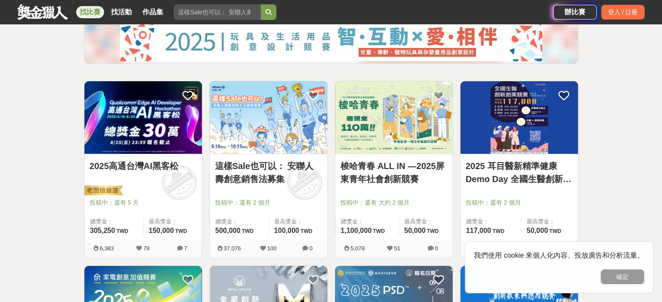
scroll to position [110, 0]
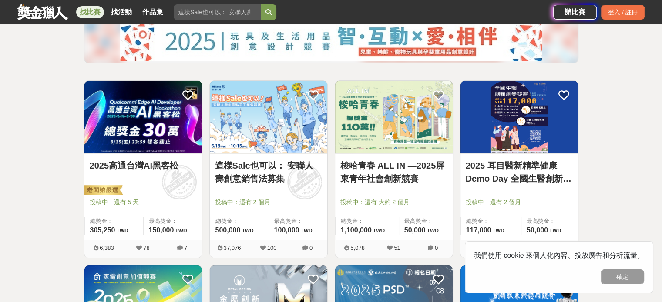
click at [157, 167] on link "2025高通台灣AI黑客松" at bounding box center [143, 165] width 107 height 13
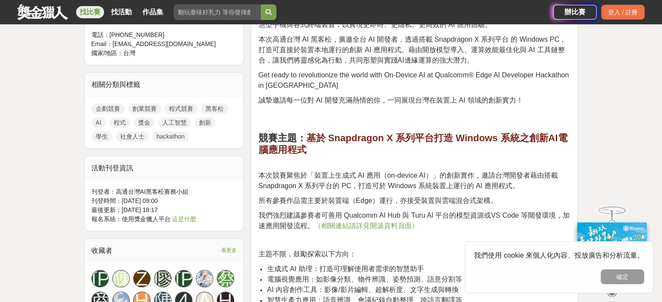
scroll to position [511, 0]
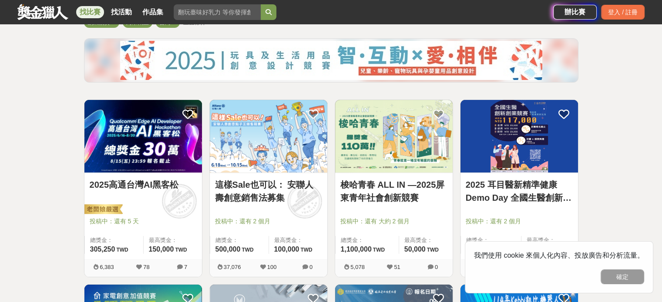
scroll to position [90, 0]
click at [379, 194] on link "梭哈青春 ALL IN —2025屏東青年社會創新競賽" at bounding box center [393, 191] width 107 height 26
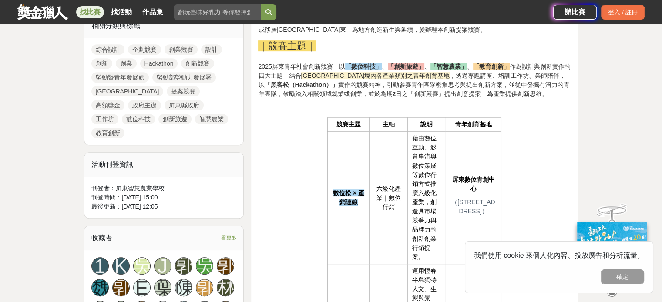
scroll to position [332, 0]
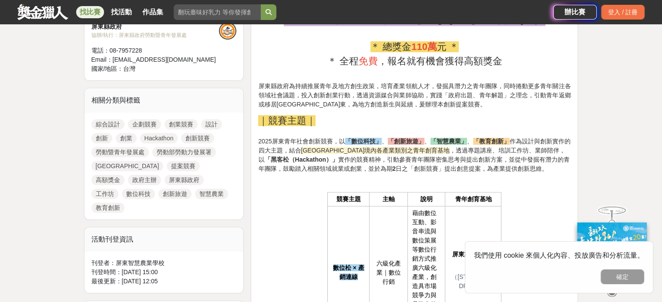
click at [327, 147] on span "屏東縣境內各產業類別之青年創育基地" at bounding box center [375, 150] width 149 height 7
click at [403, 148] on span "，透過專題講座、培訓工作坊、業師陪伴，以 「黑客松（Hackathon）」 實作的競賽精神，引動參賽青年團隊密集思考與提出創新方案，並從中發掘有潛力的青年團隊…" at bounding box center [413, 159] width 311 height 25
click at [366, 157] on span "，透過專題講座、培訓工作坊、業師陪伴，以 「黑客松（Hackathon）」 實作的競賽精神，引動參賽青年團隊密集思考與提出創新方案，並從中發掘有潛力的青年團隊…" at bounding box center [413, 159] width 311 height 25
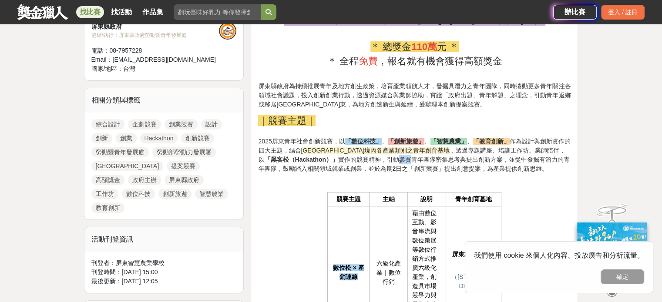
click at [366, 157] on span "，透過專題講座、培訓工作坊、業師陪伴，以 「黑客松（Hackathon）」 實作的競賽精神，引動參賽青年團隊密集思考與提出創新方案，並從中發掘有潛力的青年團隊…" at bounding box center [413, 159] width 311 height 25
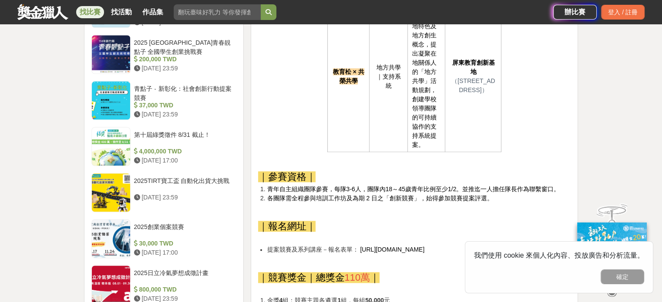
scroll to position [1039, 0]
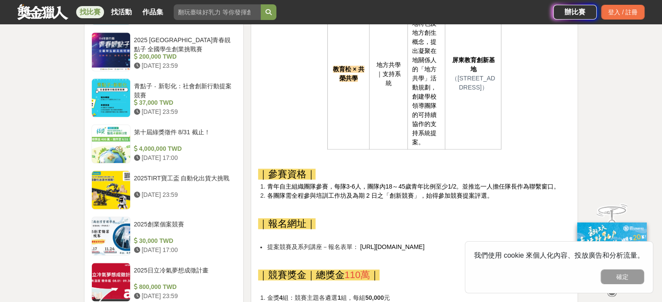
click at [333, 186] on span "青年自主組織團隊參賽，每隊3-6人，團隊內18～45歲青年比例至少1/2。並推迄一人擔任隊長作為聯繫窗口。" at bounding box center [413, 186] width 293 height 7
click at [405, 183] on span "青年自主組織團隊參賽，每隊3-6人，團隊內18～45歲青年比例至少1/2。並推迄一人擔任隊長作為聯繫窗口。" at bounding box center [413, 186] width 293 height 7
click at [398, 188] on span "青年自主組織團隊參賽，每隊3-6人，團隊內18～45歲青年比例至少1/2。並推迄一人擔任隊長作為聯繫窗口。" at bounding box center [413, 186] width 293 height 7
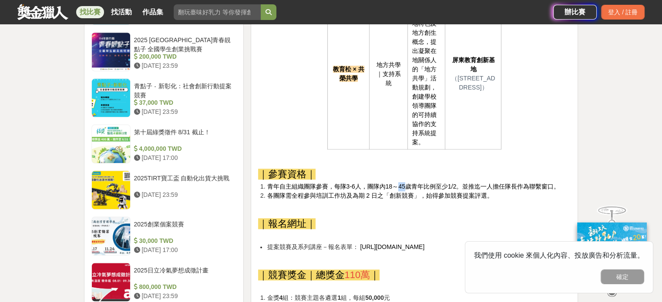
click at [398, 188] on span "青年自主組織團隊參賽，每隊3-6人，團隊內18～45歲青年比例至少1/2。並推迄一人擔任隊長作為聯繫窗口。" at bounding box center [413, 186] width 293 height 7
click at [399, 197] on span "各團隊需全程參與培訓工作坊及為期 2 日之「創新競賽」，始得參加競賽提案評選。" at bounding box center [380, 195] width 226 height 7
click at [461, 198] on span "各團隊需全程參與培訓工作坊及為期 2 日之「創新競賽」，始得參加競賽提案評選。" at bounding box center [380, 195] width 226 height 7
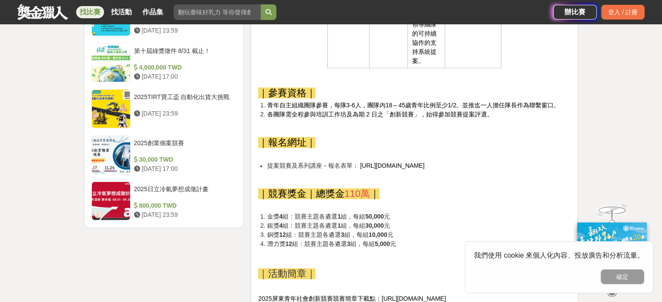
scroll to position [1120, 0]
click at [328, 162] on span "提案競賽及系列講座－報名表單：" at bounding box center [312, 165] width 91 height 7
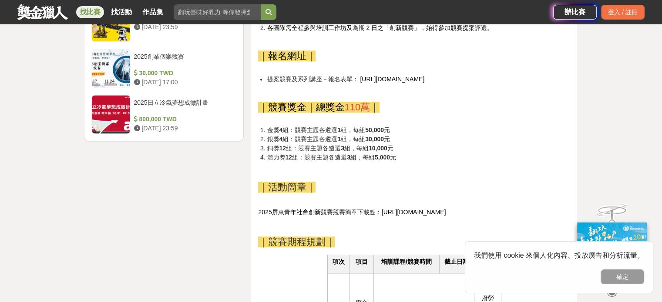
click at [308, 167] on p at bounding box center [414, 171] width 312 height 9
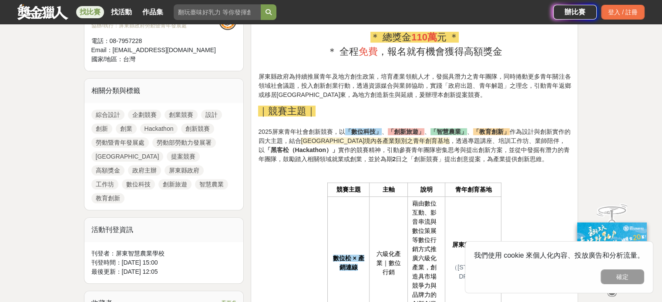
scroll to position [349, 0]
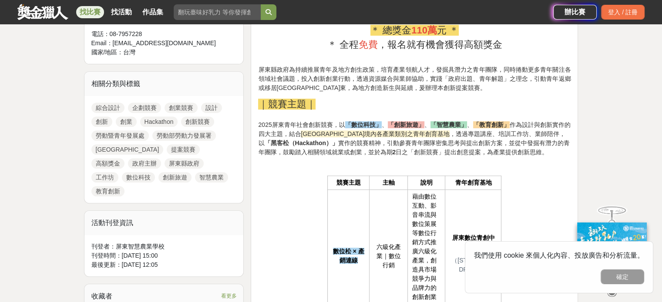
click at [405, 136] on span "，透過專題講座、培訓工作坊、業師陪伴，以 「黑客松（Hackathon）」 實作的競賽精神，引動參賽青年團隊密集思考與提出創新方案，並從中發掘有潛力的青年團隊…" at bounding box center [413, 142] width 311 height 25
click at [434, 132] on span "，透過專題講座、培訓工作坊、業師陪伴，以 「黑客松（Hackathon）」 實作的競賽精神，引動參賽青年團隊密集思考與提出創新方案，並從中發掘有潛力的青年團隊…" at bounding box center [413, 142] width 311 height 25
click at [517, 123] on span "作為設計與創新實作的四大主題，結合" at bounding box center [414, 129] width 312 height 16
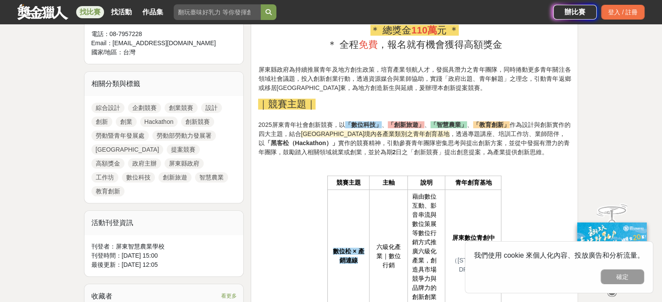
click at [391, 99] on p "｜競賽主題｜ 2025屏東青年社會創新競賽，以 「數位科技」 、 「創新旅遊」 、 「智慧農業」 、 「教育創新」 作為設計與創新實作的四大主題，結合 屏東縣…" at bounding box center [414, 127] width 312 height 60
click at [364, 78] on span "屏東縣政府為持續推展青年及地方創生政策，培育產業領航人才，發掘具潛力之青年團隊，同時捲動更多青年關注各領域社會議題，投入創新創業行動，透過資源媒合與業師協助，…" at bounding box center [414, 78] width 312 height 25
click at [421, 67] on span "屏東縣政府為持續推展青年及地方創生政策，培育產業領航人才，發掘具潛力之青年團隊，同時捲動更多青年關注各領域社會議題，投入創新創業行動，透過資源媒合與業師協助，…" at bounding box center [414, 78] width 312 height 25
click at [442, 69] on span "屏東縣政府為持續推展青年及地方創生政策，培育產業領航人才，發掘具潛力之青年團隊，同時捲動更多青年關注各領域社會議題，投入創新創業行動，透過資源媒合與業師協助，…" at bounding box center [414, 78] width 312 height 25
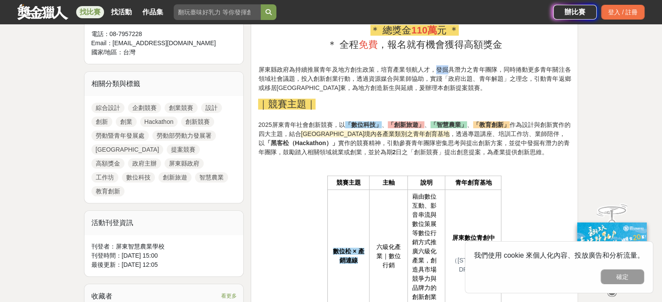
click at [442, 69] on span "屏東縣政府為持續推展青年及地方創生政策，培育產業領航人才，發掘具潛力之青年團隊，同時捲動更多青年關注各領域社會議題，投入創新創業行動，透過資源媒合與業師協助，…" at bounding box center [414, 78] width 312 height 25
click at [450, 85] on p "屏東縣政府為持續推展青年及地方創生政策，培育產業領航人才，發掘具潛力之青年團隊，同時捲動更多青年關注各領域社會議題，投入創新創業行動，透過資源媒合與業師協助，…" at bounding box center [414, 78] width 312 height 27
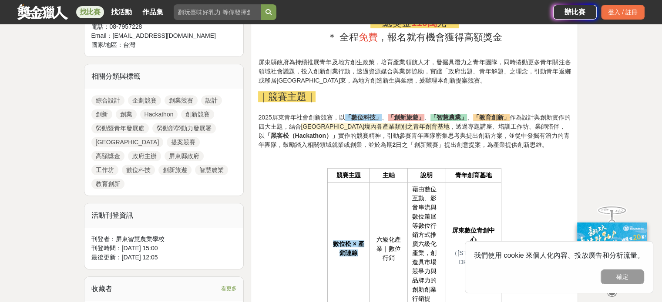
scroll to position [353, 0]
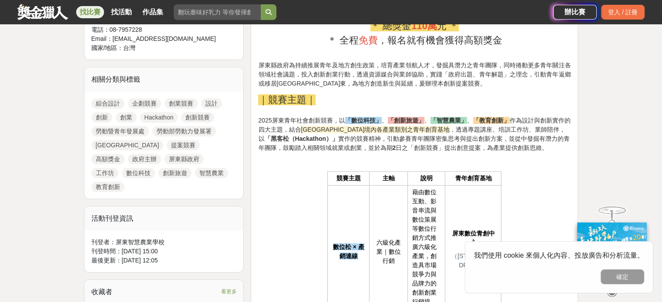
click at [468, 76] on span "屏東縣政府為持續推展青年及地方創生政策，培育產業領航人才，發掘具潛力之青年團隊，同時捲動更多青年關注各領域社會議題，投入創新創業行動，透過資源媒合與業師協助，…" at bounding box center [414, 74] width 312 height 25
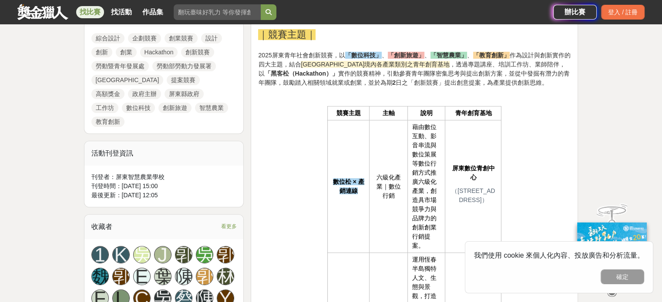
scroll to position [419, 0]
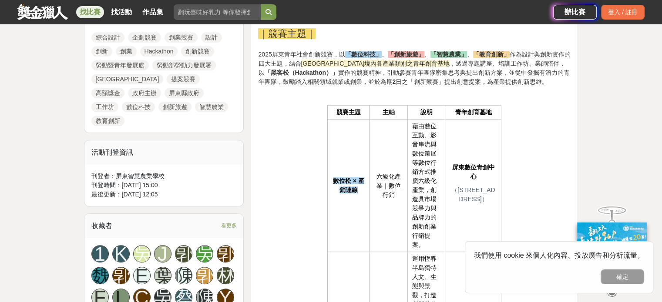
click at [424, 128] on span "藉由數位互動、影音串流與數位策展等數位行銷方式推廣六級化產業，創造具市場競爭力與品牌力的創新創業行銷提案。" at bounding box center [424, 186] width 24 height 126
click at [423, 148] on span "藉由數位互動、影音串流與數位策展等數位行銷方式推廣六級化產業，創造具市場競爭力與品牌力的創新創業行銷提案。" at bounding box center [424, 186] width 24 height 126
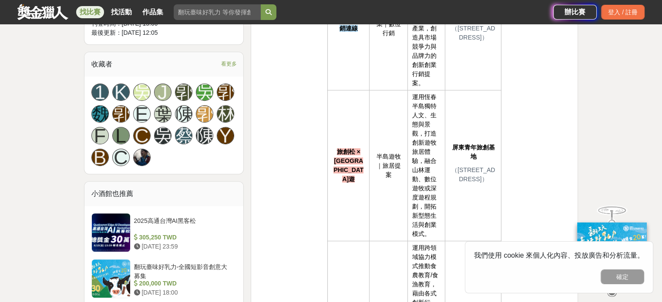
scroll to position [582, 0]
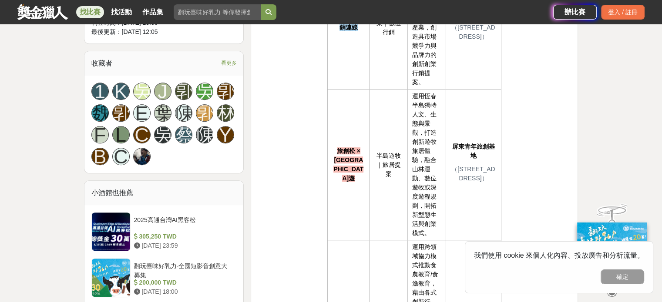
click at [423, 148] on span "運用恆春半島獨特人文、生態與景觀，打造創新遊牧旅居體驗，融合山林運動、數位遊牧或深度遊程規劃，開拓新型態生活與創業模式。" at bounding box center [424, 165] width 24 height 144
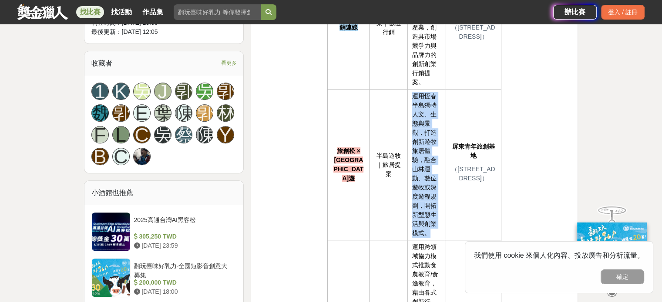
click at [423, 148] on span "運用恆春半島獨特人文、生態與景觀，打造創新遊牧旅居體驗，融合山林運動、數位遊牧或深度遊程規劃，開拓新型態生活與創業模式。" at bounding box center [424, 165] width 24 height 144
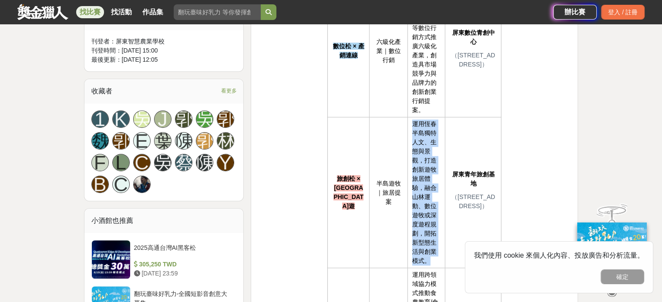
scroll to position [553, 0]
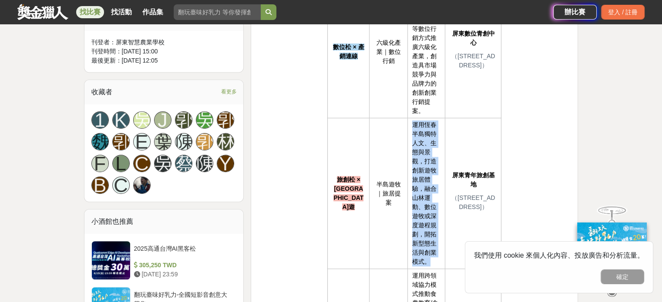
click at [423, 148] on span "運用恆春半島獨特人文、生態與景觀，打造創新遊牧旅居體驗，融合山林運動、數位遊牧或深度遊程規劃，開拓新型態生活與創業模式。" at bounding box center [424, 193] width 24 height 144
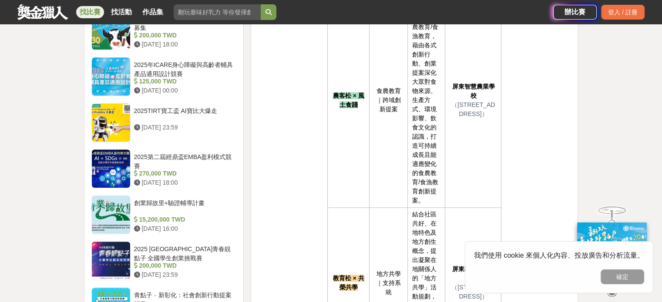
scroll to position [945, 0]
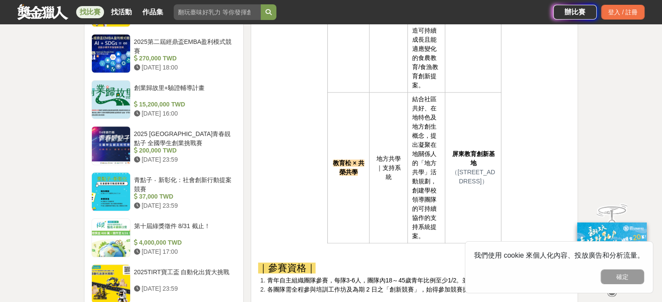
click at [417, 97] on span "結合社區共好、在地特色及地方創生概念，提出凝聚在地關係人的「地方共學」活動規劃，創建學校領導團隊的可持續協作的支持系統提案。" at bounding box center [424, 168] width 24 height 144
click at [422, 109] on span "結合社區共好、在地特色及地方創生概念，提出凝聚在地關係人的「地方共學」活動規劃，創建學校領導團隊的可持續協作的支持系統提案。" at bounding box center [424, 168] width 24 height 144
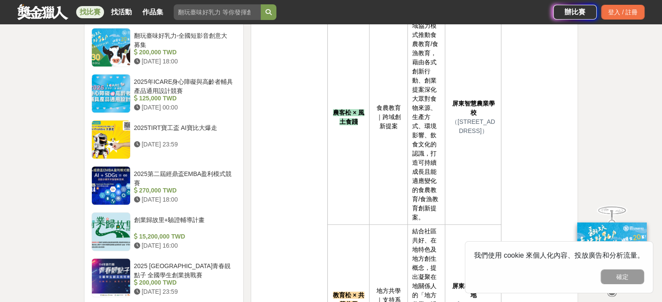
scroll to position [819, 0]
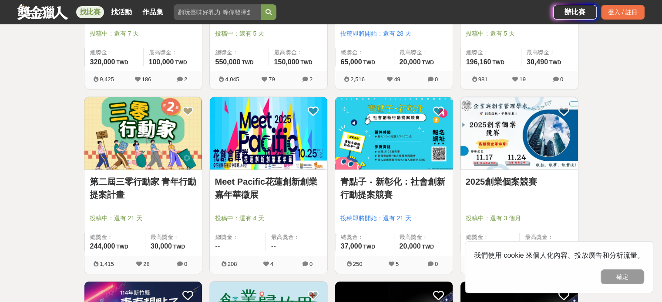
scroll to position [462, 0]
click at [393, 187] on link "青點子 ‧ 新彰化：社會創新行動提案競賽" at bounding box center [393, 189] width 107 height 26
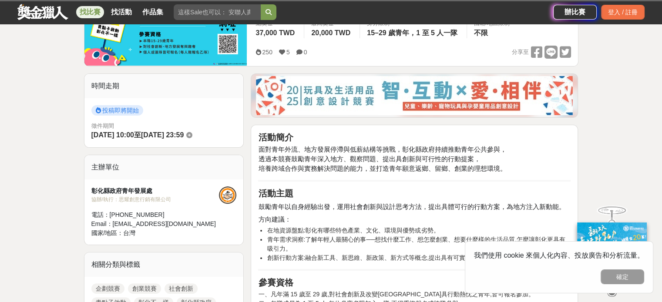
scroll to position [184, 0]
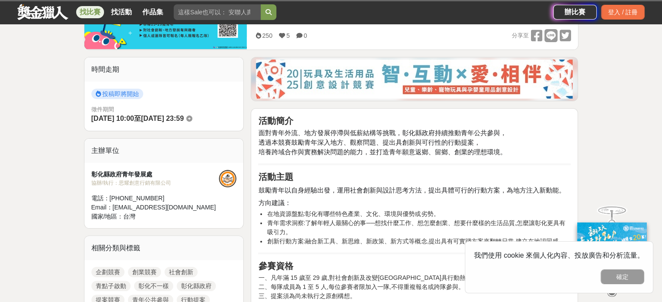
click at [310, 130] on span "面對青年外流、地方發展停滯與低薪結構等挑戰，彰化縣政府持續推動青年公共參與，" at bounding box center [382, 133] width 248 height 7
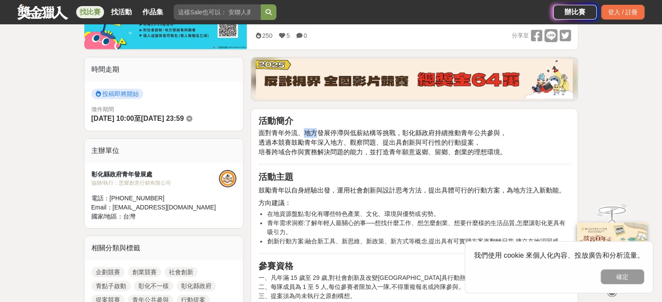
click at [310, 130] on span "面對青年外流、地方發展停滯與低薪結構等挑戰，彰化縣政府持續推動青年公共參與，" at bounding box center [382, 133] width 248 height 7
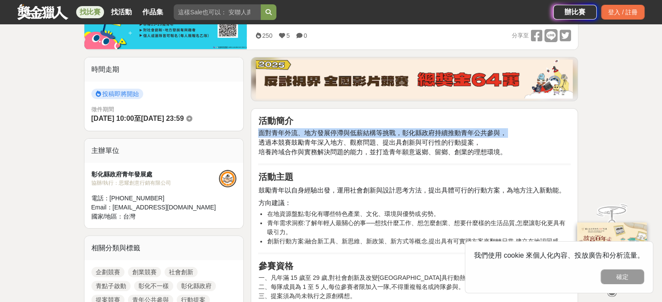
click at [310, 130] on span "面對青年外流、地方發展停滯與低薪結構等挑戰，彰化縣政府持續推動青年公共參與，" at bounding box center [382, 133] width 248 height 7
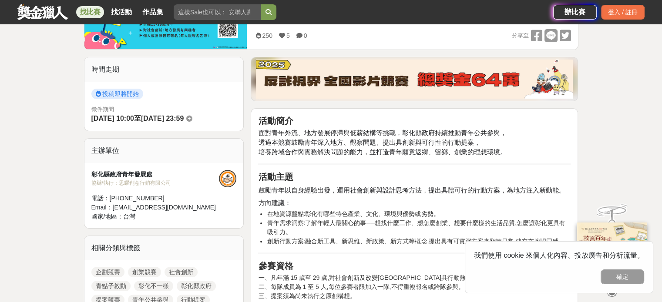
click at [349, 142] on span "透過本競賽鼓勵青年深入地方、觀察問題、提出具創新與可行性的行動提案，" at bounding box center [369, 142] width 222 height 7
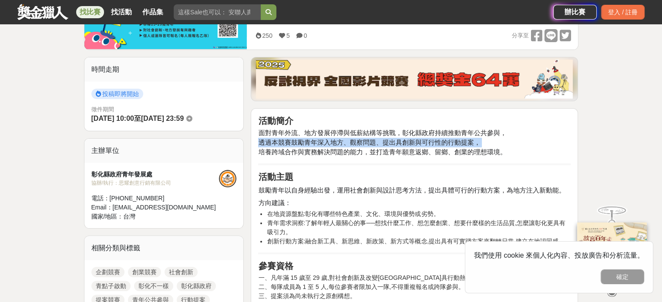
click at [349, 142] on span "透過本競賽鼓勵青年深入地方、觀察問題、提出具創新與可行性的行動提案，" at bounding box center [369, 142] width 222 height 7
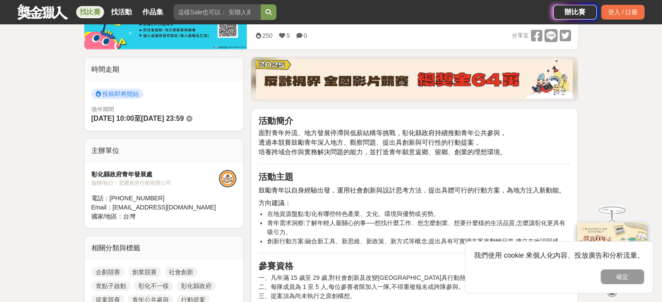
click at [350, 149] on span "培養跨域合作與實務解決問題的能力，並打造青年願意返鄉、留鄉、創業的理想環境。" at bounding box center [382, 152] width 248 height 7
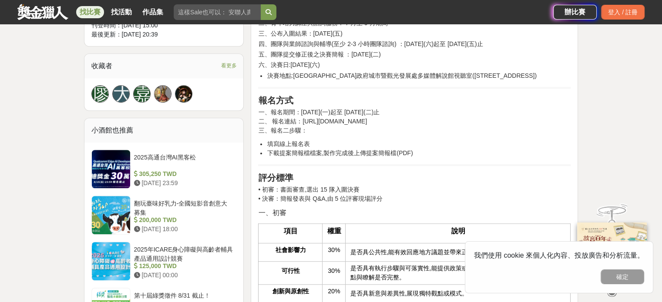
scroll to position [422, 0]
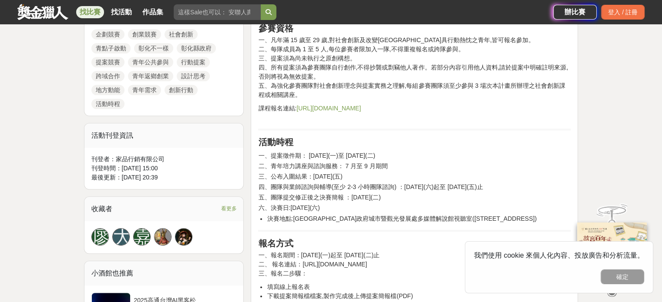
click at [301, 157] on span "一、提案徵件期： 9 月 1 日(一)至 9 月 30 日(二)" at bounding box center [316, 155] width 117 height 7
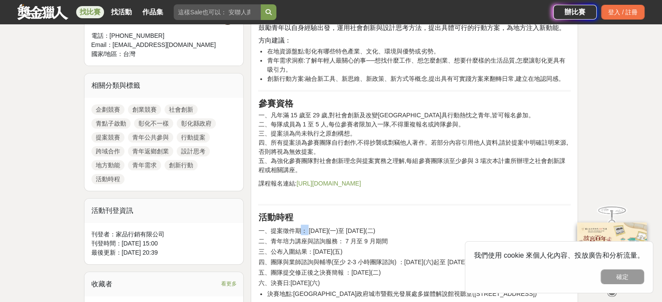
scroll to position [346, 0]
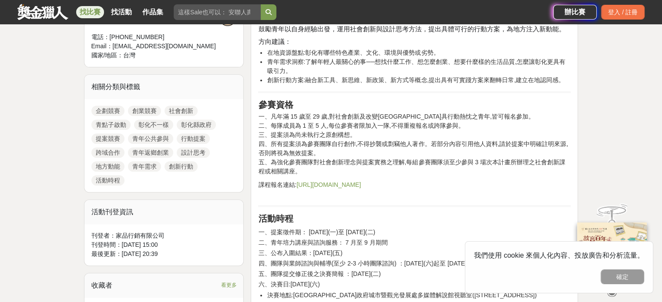
click at [324, 119] on span "一、凡年滿 15 歲至 29 歲,對社會創新及改變彰化縣具行動熱忱之青年,皆可報名參加。" at bounding box center [396, 116] width 276 height 7
click at [354, 131] on span "三、提案須為尚未執行之原創構想。" at bounding box center [306, 134] width 97 height 7
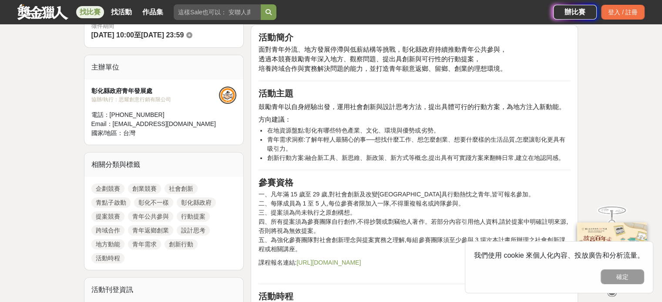
scroll to position [268, 0]
click at [331, 123] on h2 "方向建議：" at bounding box center [414, 119] width 312 height 10
click at [348, 142] on li "青年需求洞察:了解年輕人最關心的事──想找什麼工作、想怎麼創業、想要什麼樣的生活品質,怎麼讓彰化更具有吸引力。" at bounding box center [419, 144] width 304 height 18
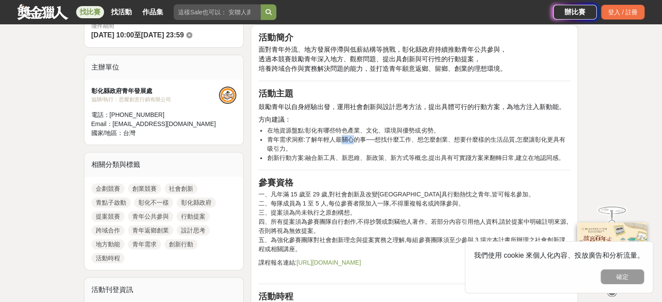
click at [348, 142] on li "青年需求洞察:了解年輕人最關心的事──想找什麼工作、想怎麼創業、想要什麼樣的生活品質,怎麼讓彰化更具有吸引力。" at bounding box center [419, 144] width 304 height 18
click at [351, 149] on li "青年需求洞察:了解年輕人最關心的事──想找什麼工作、想怎麼創業、想要什麼樣的生活品質,怎麼讓彰化更具有吸引力。" at bounding box center [419, 144] width 304 height 18
click at [437, 137] on li "青年需求洞察:了解年輕人最關心的事──想找什麼工作、想怎麼創業、想要什麼樣的生活品質,怎麼讓彰化更具有吸引力。" at bounding box center [419, 144] width 304 height 18
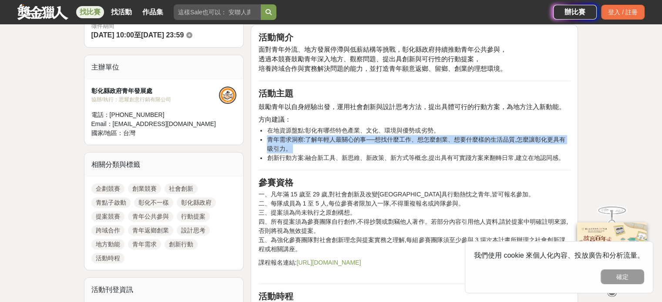
click at [437, 137] on li "青年需求洞察:了解年輕人最關心的事──想找什麼工作、想怎麼創業、想要什麼樣的生活品質,怎麼讓彰化更具有吸引力。" at bounding box center [419, 144] width 304 height 18
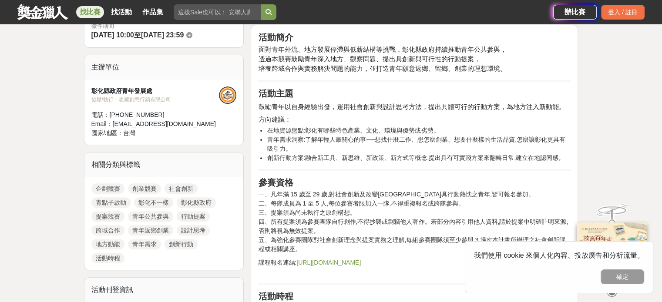
click at [403, 161] on li "創新行動方案:融合新工具、新思維、新政策、新方式等概念,提出具有可實踐方案來翻轉日常,建立在地認同感。" at bounding box center [419, 158] width 304 height 9
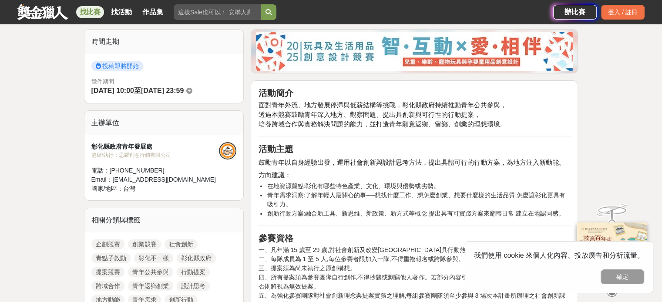
scroll to position [212, 0]
click at [374, 159] on span "鼓勵青年以自身經驗出發，運用社會創新與設計思考方法，提出具體可行的行動方案，為地方注入新動能。" at bounding box center [411, 162] width 307 height 7
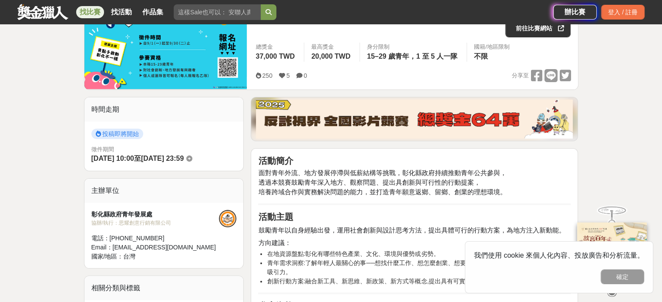
click at [334, 176] on span "面對青年外流、地方發展停滯與低薪結構等挑戰，彰化縣政府持續推動青年公共參與，" at bounding box center [382, 173] width 248 height 7
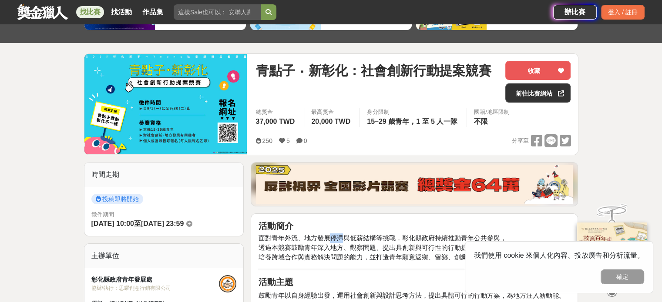
scroll to position [78, 0]
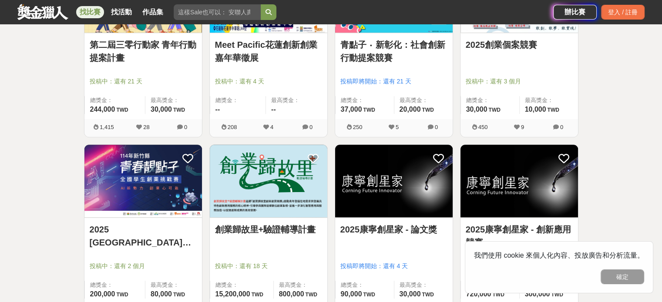
scroll to position [600, 0]
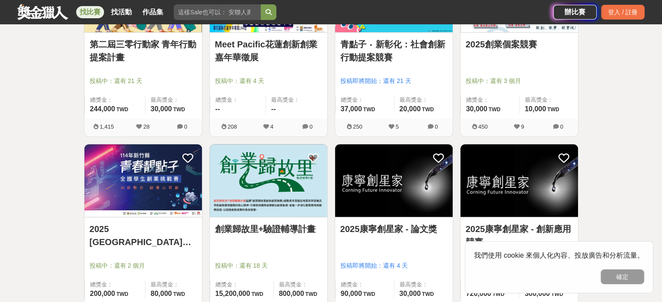
click at [147, 237] on link "2025 新竹縣青春靚點子 全國學生創業挑戰賽" at bounding box center [143, 236] width 107 height 26
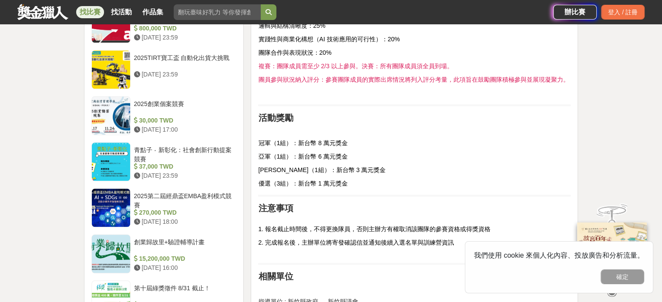
scroll to position [937, 0]
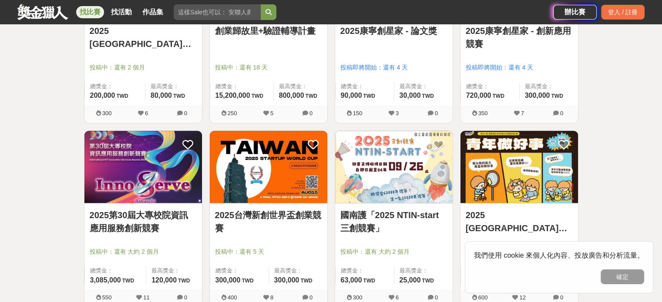
scroll to position [799, 0]
click at [267, 214] on link "2025台灣新創世界盃創業競賽" at bounding box center [268, 222] width 107 height 26
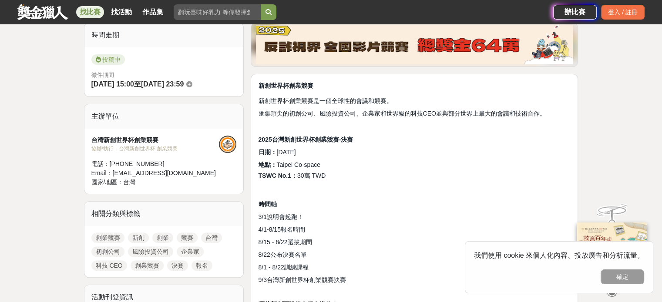
scroll to position [219, 0]
click at [271, 85] on strong "新創世界杯創業競賽" at bounding box center [285, 85] width 55 height 7
click at [319, 140] on strong "2025台灣新創世界杯創業競賽-決賽" at bounding box center [305, 139] width 95 height 7
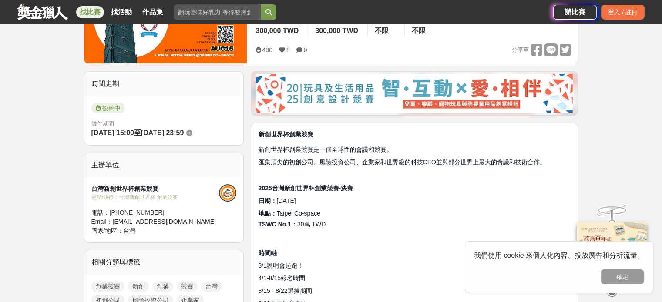
scroll to position [169, 0]
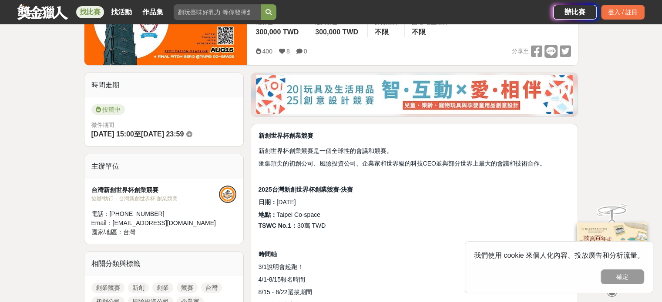
click at [331, 149] on span "新創世界杯創業競賽是一個全球性的會議和競賽。" at bounding box center [325, 150] width 134 height 7
click at [328, 160] on span "匯集頂尖的初創公司、風險投資公司、企業家和世界級的科技CEO並與部分世界上最大的會議和技術合作。" at bounding box center [401, 163] width 287 height 7
click at [405, 171] on p at bounding box center [414, 174] width 312 height 9
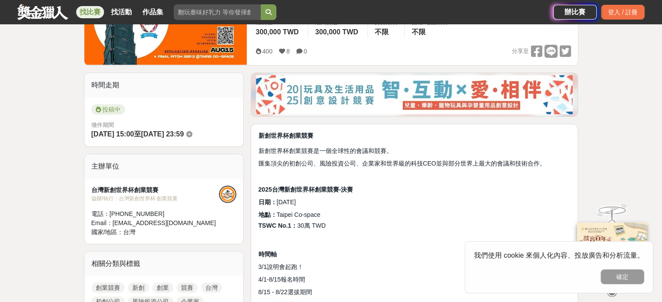
click at [405, 171] on p at bounding box center [414, 174] width 312 height 9
click at [436, 164] on span "匯集頂尖的初創公司、風險投資公司、企業家和世界級的科技CEO並與部分世界上最大的會議和技術合作。" at bounding box center [401, 163] width 287 height 7
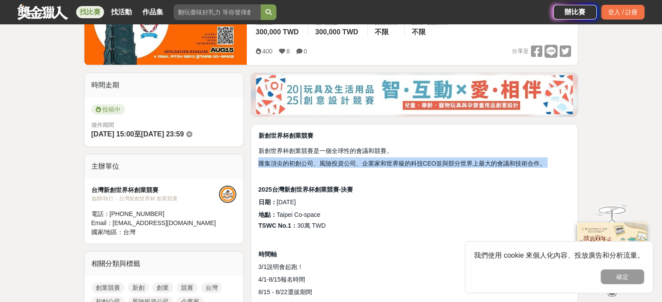
click at [436, 164] on span "匯集頂尖的初創公司、風險投資公司、企業家和世界級的科技CEO並與部分世界上最大的會議和技術合作。" at bounding box center [401, 163] width 287 height 7
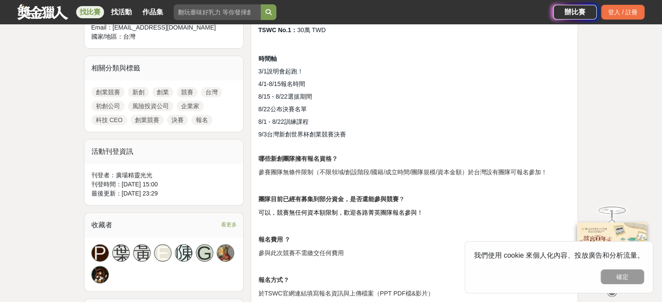
scroll to position [365, 0]
click at [308, 148] on p at bounding box center [414, 144] width 312 height 9
click at [306, 155] on strong "哪些新創團隊擁有報名資格？" at bounding box center [297, 158] width 79 height 7
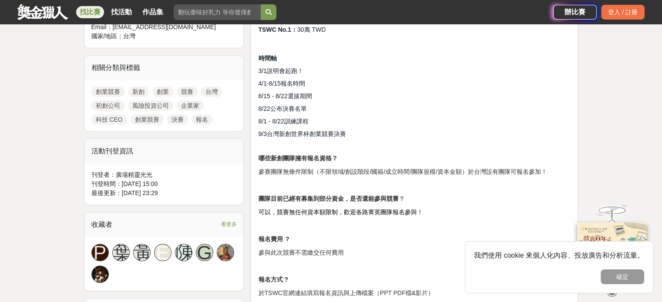
click at [327, 174] on p "參賽團隊無條件限制（不限領域/創設階段/國籍/成立時間/團隊規模/資本金額）於台灣設有團隊可報名參加！" at bounding box center [414, 171] width 312 height 9
click at [312, 167] on p "參賽團隊無條件限制（不限領域/創設階段/國籍/成立時間/團隊規模/資本金額）於台灣設有團隊可報名參加！" at bounding box center [414, 171] width 312 height 9
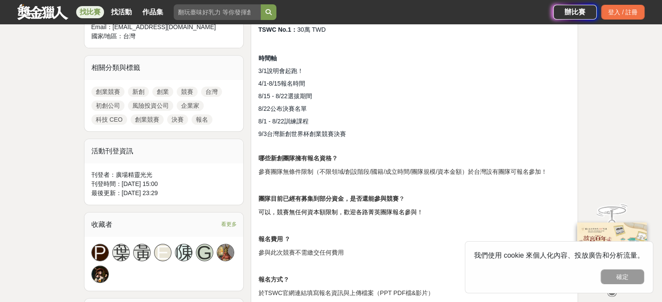
click at [393, 161] on p "哪些新創團隊擁有報名資格？" at bounding box center [414, 158] width 312 height 9
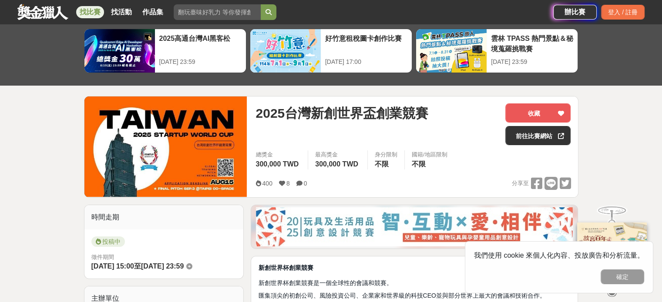
scroll to position [38, 0]
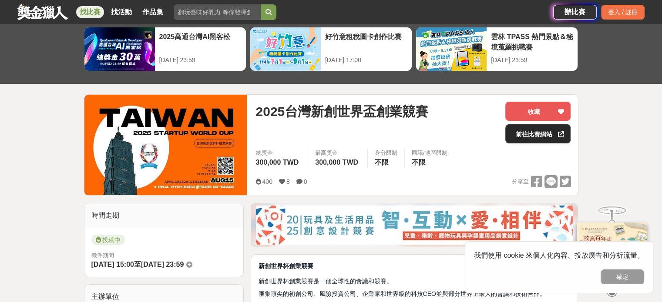
click at [524, 141] on link "前往比賽網站" at bounding box center [537, 133] width 65 height 19
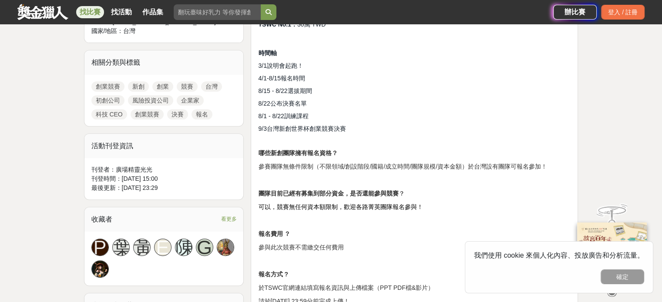
scroll to position [393, 0]
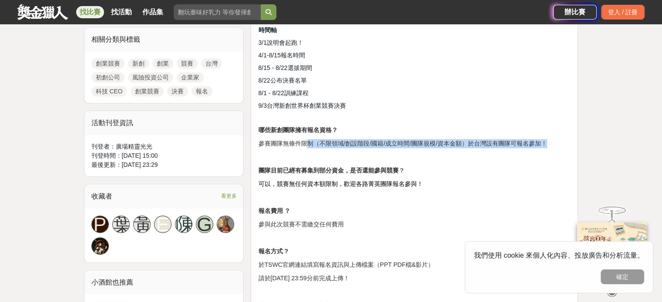
drag, startPoint x: 308, startPoint y: 137, endPoint x: 550, endPoint y: 144, distance: 242.4
click at [550, 144] on div "新創世界杯創業競賽 新創世界杯創業競賽是一個全球性的會議和競賽。 匯集頂尖的初創公司、風險投資公司、企業家和世界級的科技CEO並與部分世界上最大的會議和技術合…" at bounding box center [414, 302] width 312 height 790
click at [550, 144] on p "參賽團隊無條件限制（不限領域/創設階段/國籍/成立時間/團隊規模/資本金額）於台灣設有團隊可報名參加！" at bounding box center [414, 143] width 312 height 9
drag, startPoint x: 283, startPoint y: 142, endPoint x: 510, endPoint y: 150, distance: 227.2
click at [510, 150] on div "新創世界杯創業競賽 新創世界杯創業競賽是一個全球性的會議和競賽。 匯集頂尖的初創公司、風險投資公司、企業家和世界級的科技CEO並與部分世界上最大的會議和技術合…" at bounding box center [414, 302] width 312 height 790
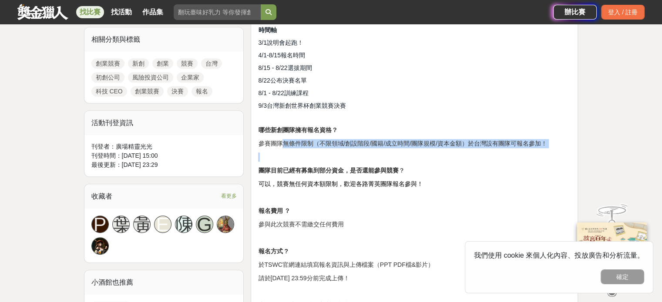
click at [510, 150] on div "新創世界杯創業競賽 新創世界杯創業競賽是一個全球性的會議和競賽。 匯集頂尖的初創公司、風險投資公司、企業家和世界級的科技CEO並與部分世界上最大的會議和技術合…" at bounding box center [414, 302] width 312 height 790
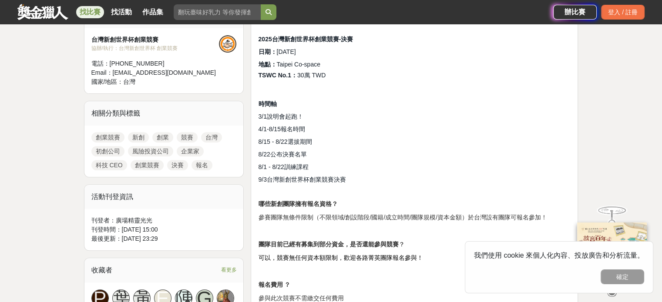
scroll to position [315, 0]
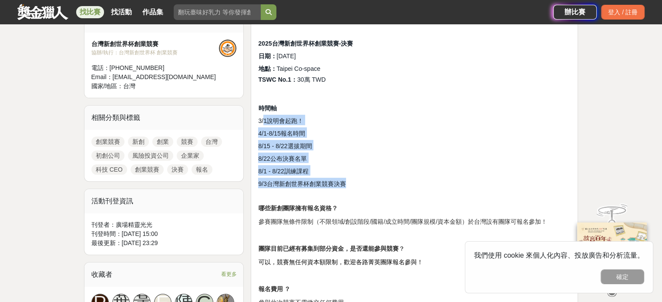
drag, startPoint x: 265, startPoint y: 119, endPoint x: 350, endPoint y: 182, distance: 105.3
click at [350, 182] on h2 "9/3台灣新創世界杯創業競賽決賽" at bounding box center [414, 183] width 312 height 10
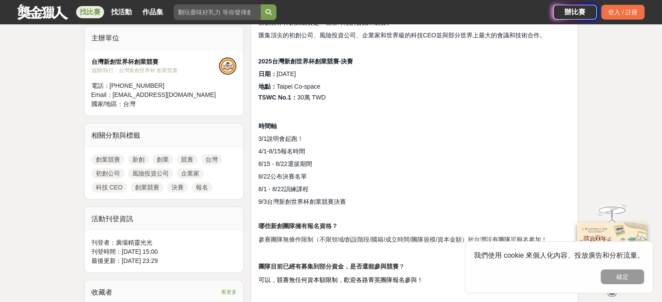
scroll to position [296, 0]
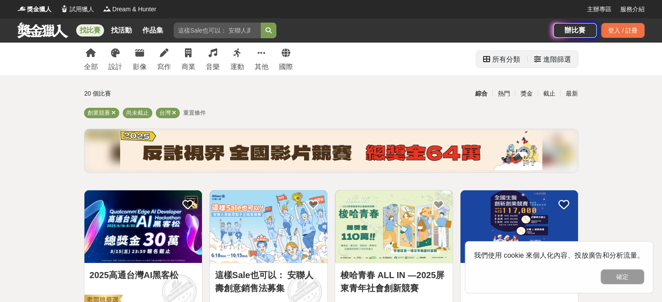
click at [552, 59] on div "進階篩選" at bounding box center [557, 59] width 28 height 17
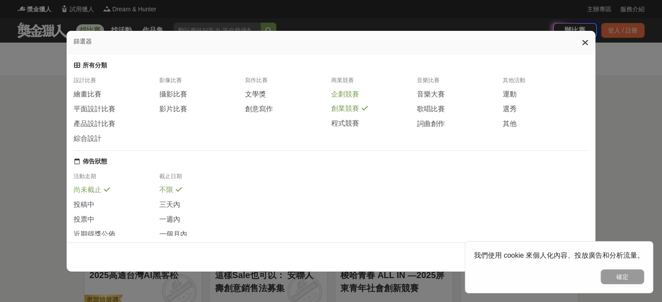
click at [354, 98] on span "企劃競賽" at bounding box center [345, 94] width 28 height 9
click at [587, 43] on icon at bounding box center [585, 42] width 7 height 9
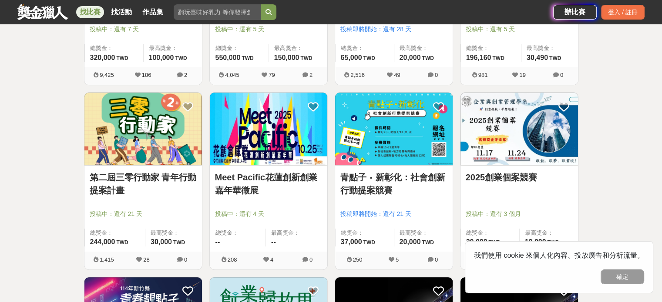
scroll to position [468, 0]
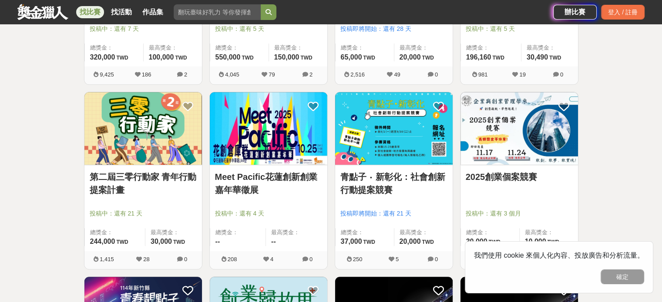
click at [169, 181] on link "第二屆三零行動家 青年行動提案計畫" at bounding box center [143, 183] width 107 height 26
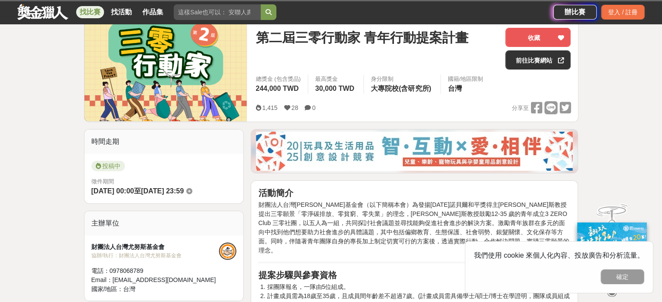
scroll to position [171, 0]
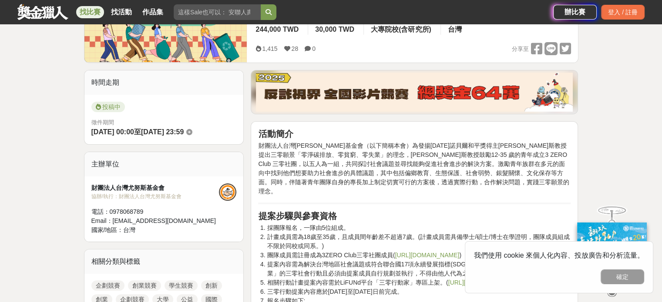
click at [372, 150] on span "財團法人台灣尤努斯基金會（以下簡稱本會）為發揚2006 年諾貝爾和平獎得主穆罕默德‧尤努斯教授提出三零願景「零淨碳排放、零貧窮、零失業」的理念，尤努斯教授鼓勵…" at bounding box center [413, 168] width 311 height 53
click at [397, 172] on span "財團法人台灣尤努斯基金會（以下簡稱本會）為發揚2006 年諾貝爾和平獎得主穆罕默德‧尤努斯教授提出三零願景「零淨碳排放、零貧窮、零失業」的理念，尤努斯教授鼓勵…" at bounding box center [413, 168] width 311 height 53
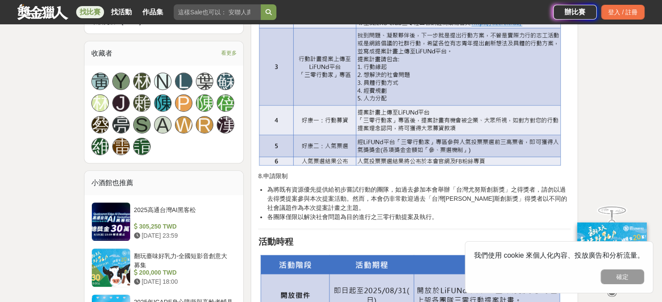
scroll to position [536, 0]
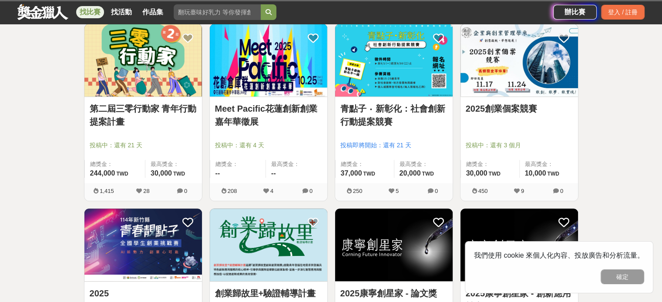
scroll to position [468, 0]
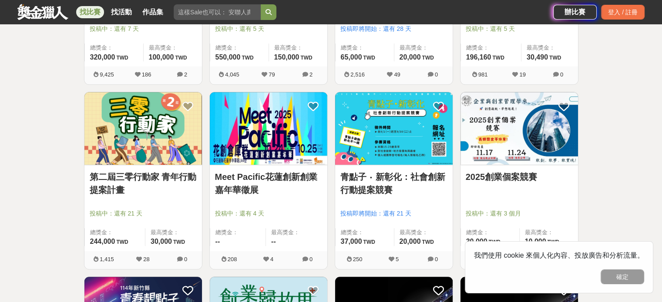
click at [535, 185] on div "2025創業個案競賽" at bounding box center [518, 181] width 107 height 23
click at [524, 176] on link "2025創業個案競賽" at bounding box center [518, 176] width 107 height 13
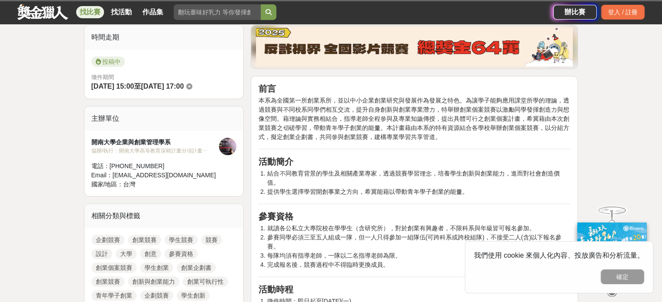
scroll to position [219, 0]
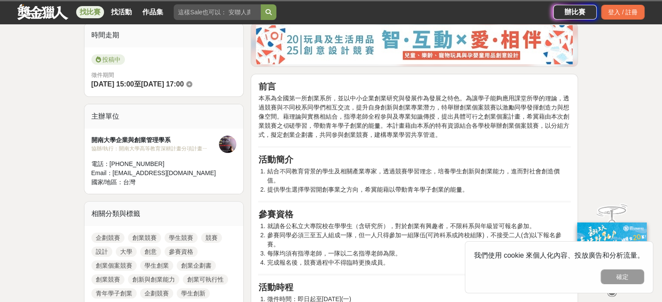
click at [291, 96] on span "本系為全國第一所創業系所，並以中小企業創業研究與發展作為發展之特色。為讓學子能夠應用課堂所學的理論，透過競賽與不同校系同學們相互交流，提升自身創新與創業專業潛…" at bounding box center [413, 116] width 311 height 43
click at [370, 97] on span "本系為全國第一所創業系所，並以中小企業創業研究與發展作為發展之特色。為讓學子能夠應用課堂所學的理論，透過競賽與不同校系同學們相互交流，提升自身創新與創業專業潛…" at bounding box center [413, 116] width 311 height 43
click at [357, 114] on span "本系為全國第一所創業系所，並以中小企業創業研究與發展作為發展之特色。為讓學子能夠應用課堂所學的理論，透過競賽與不同校系同學們相互交流，提升自身創新與創業專業潛…" at bounding box center [413, 116] width 311 height 43
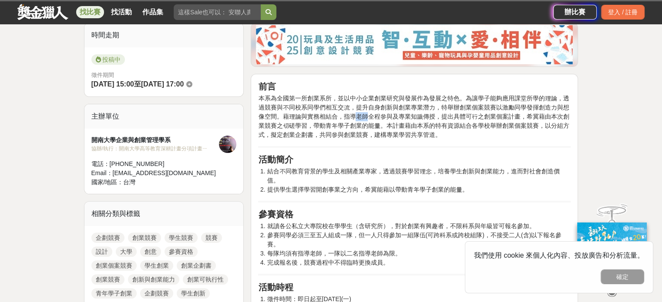
click at [357, 114] on span "本系為全國第一所創業系所，並以中小企業創業研究與發展作為發展之特色。為讓學子能夠應用課堂所學的理論，透過競賽與不同校系同學們相互交流，提升自身創新與創業專業潛…" at bounding box center [413, 116] width 311 height 43
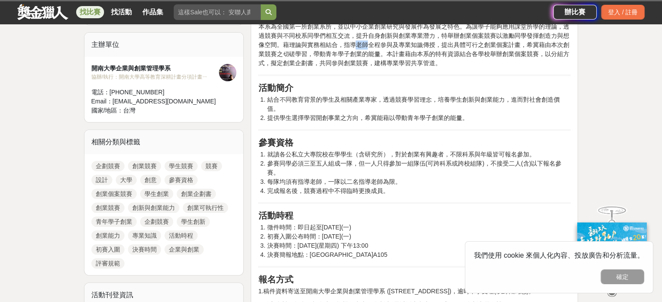
scroll to position [291, 0]
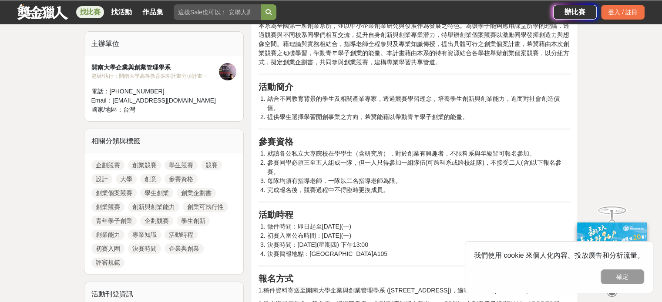
click at [329, 153] on li "就讀各公私立大專院校在學學生（含研究所），對於創業有興趣者，不限科系與年級皆可報名參加。" at bounding box center [419, 153] width 304 height 9
click at [418, 165] on li "參賽同學必須三至五人組成一隊，但一人只得參加一組隊伍(可跨科系或跨校組隊)，不接受二人(含)以下報名參賽。" at bounding box center [419, 167] width 304 height 18
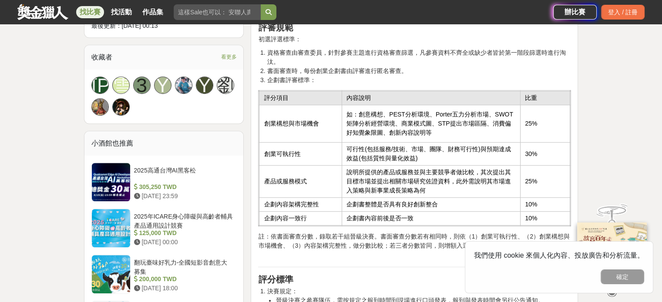
scroll to position [591, 0]
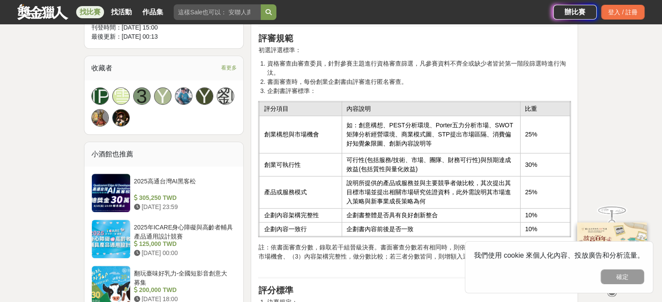
click at [376, 128] on td "如：創意構想、PEST分析環境、Porter五力分析市場、SWOT矩陣分析經營環境、商業模式圖、STP提出市場區隔、消費偏好知覺象限圖、創新內容說明等" at bounding box center [431, 134] width 178 height 37
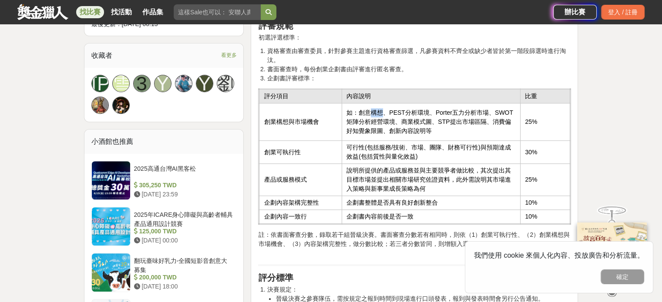
scroll to position [605, 0]
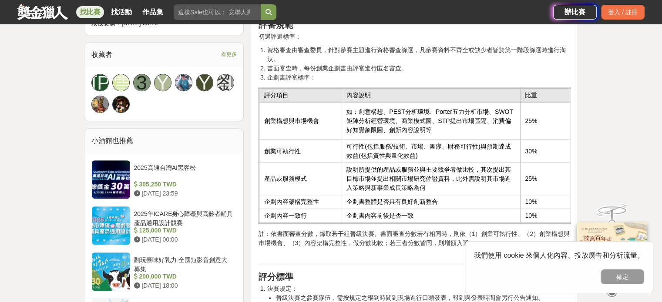
click at [381, 134] on td "如：創意構想、PEST分析環境、Porter五力分析市場、SWOT矩陣分析經營環境、商業模式圖、STP提出市場區隔、消費偏好知覺象限圖、創新內容說明等" at bounding box center [431, 121] width 178 height 37
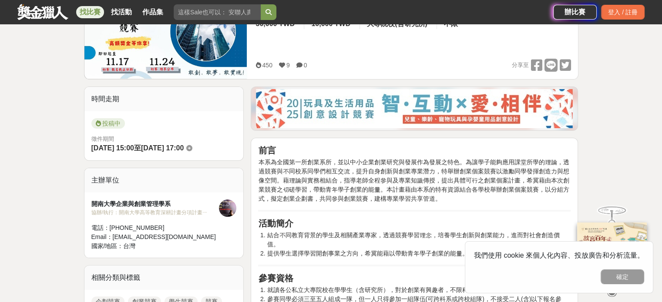
scroll to position [160, 0]
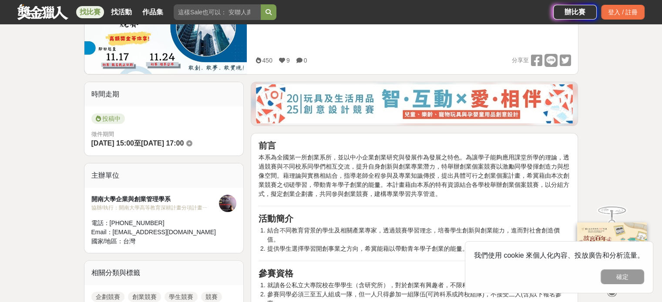
drag, startPoint x: 386, startPoint y: 202, endPoint x: 413, endPoint y: 157, distance: 51.7
click at [413, 157] on span "本系為全國第一所創業系所，並以中小企業創業研究與發展作為發展之特色。為讓學子能夠應用課堂所學的理論，透過競賽與不同校系同學們相互交流，提升自身創新與創業專業潛…" at bounding box center [413, 175] width 311 height 43
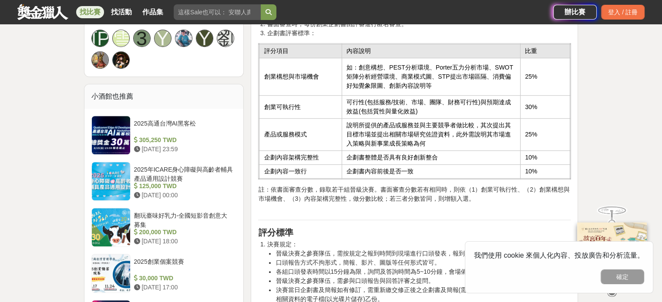
scroll to position [663, 0]
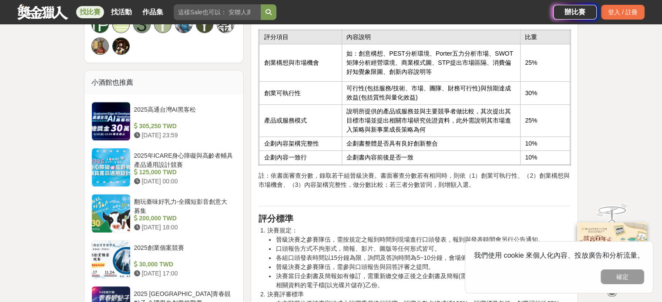
click at [360, 140] on td "企劃書整體是否具有良好創新整合" at bounding box center [431, 144] width 178 height 14
click at [377, 154] on td "企劃書內容前後是否一致" at bounding box center [431, 158] width 178 height 14
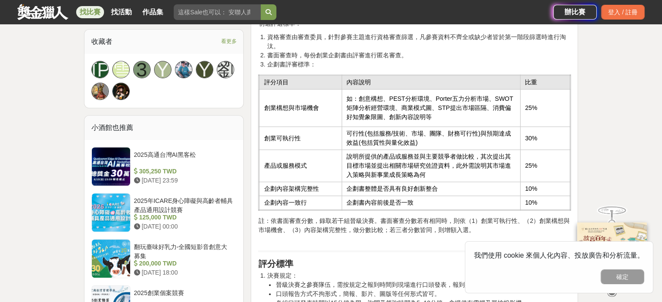
scroll to position [616, 0]
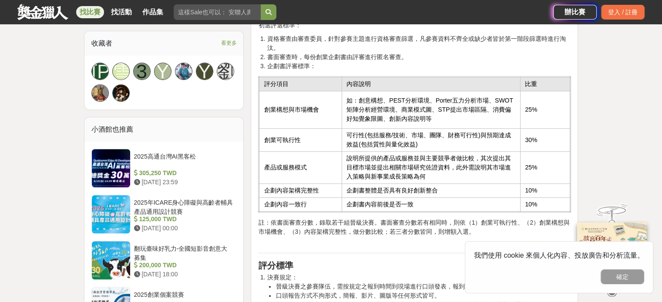
click at [392, 134] on td "可行性(包括服務/技術、市場、團隊、財務可行性)與預期達成效益(包括質性與量化效益)" at bounding box center [431, 140] width 178 height 23
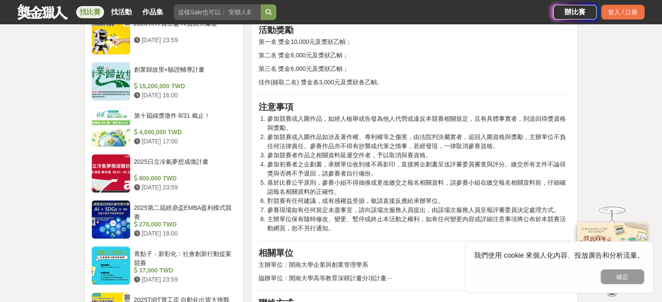
scroll to position [984, 0]
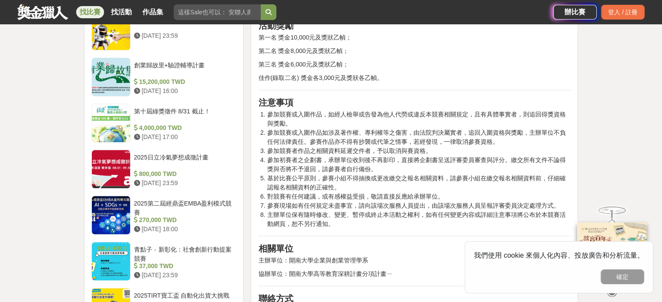
click at [364, 169] on li "參加初賽者之企劃書，承辦單位收到後不再影印，直接將企劃書呈送評審委員審查與評分。繳交所有文件不論得獎與否將不予退回，請參賽者自行備份。" at bounding box center [419, 165] width 304 height 18
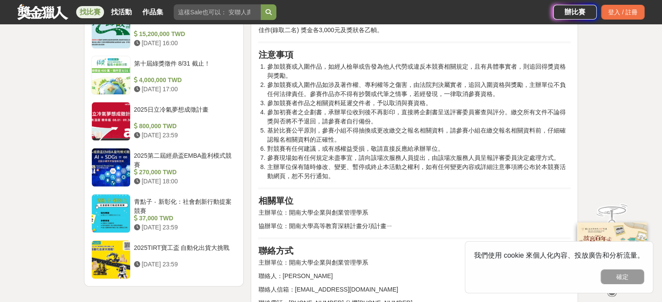
click at [327, 272] on p "聯絡人：呂莠蓉" at bounding box center [414, 276] width 312 height 9
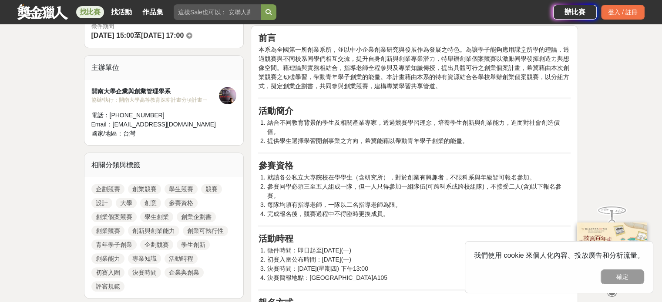
scroll to position [284, 0]
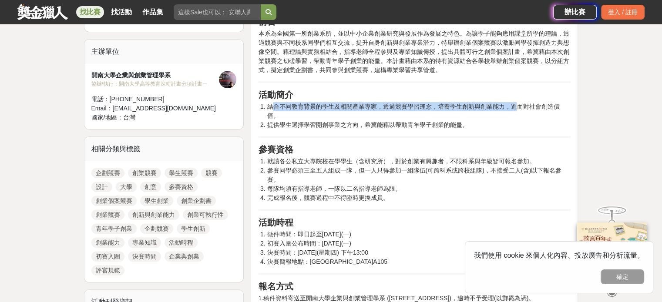
drag, startPoint x: 271, startPoint y: 106, endPoint x: 515, endPoint y: 108, distance: 243.1
click at [515, 108] on li "結合不同教育背景的學生及相關產業專家，透過競賽學習理念，培養學生創新與創業能力，進而對社會創造價值。" at bounding box center [419, 111] width 304 height 18
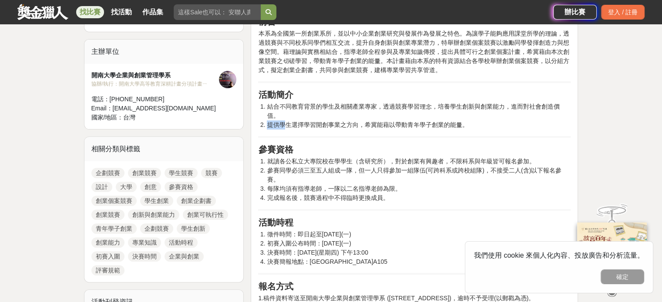
drag, startPoint x: 287, startPoint y: 126, endPoint x: 505, endPoint y: 119, distance: 218.0
click at [505, 120] on li "提供學生選擇學習開創事業之方向，希冀能藉以帶動青年學子創業的能量。" at bounding box center [419, 124] width 304 height 9
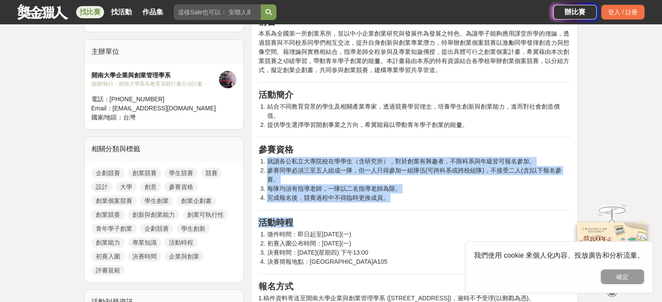
drag, startPoint x: 268, startPoint y: 160, endPoint x: 437, endPoint y: 219, distance: 179.0
click at [437, 219] on h2 "活動時程" at bounding box center [414, 222] width 312 height 10
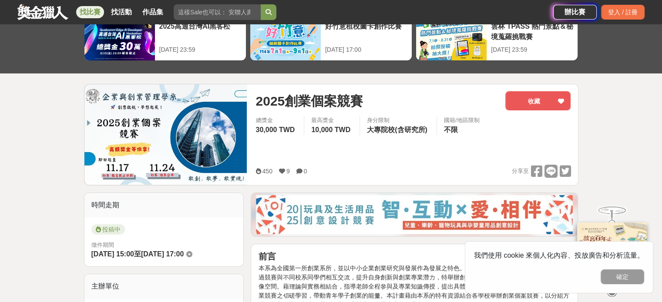
scroll to position [49, 0]
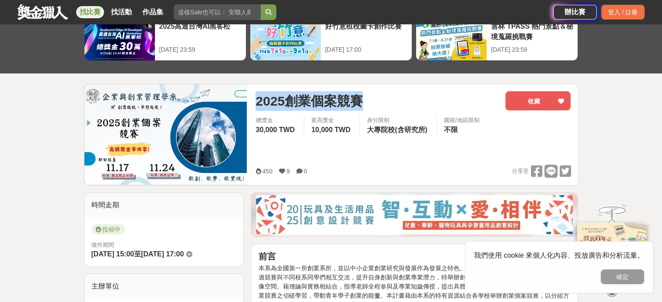
drag, startPoint x: 374, startPoint y: 98, endPoint x: 247, endPoint y: 105, distance: 127.2
click at [247, 105] on div "2025創業個案競賽 收藏 總獎金 30,000 TWD 最高獎金 10,000 TWD 身分限制 大專院校(含研究所) 國籍/地區限制 不限 450 9 0…" at bounding box center [331, 135] width 494 height 102
copy div "2025創業個案競賽"
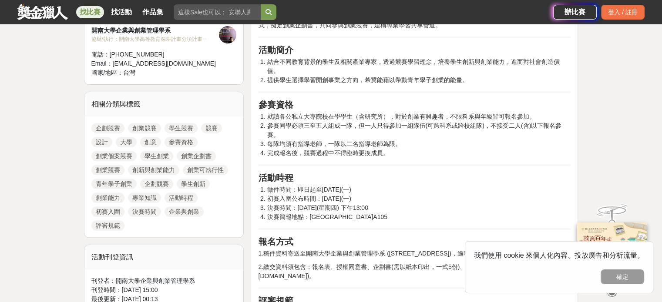
scroll to position [327, 0]
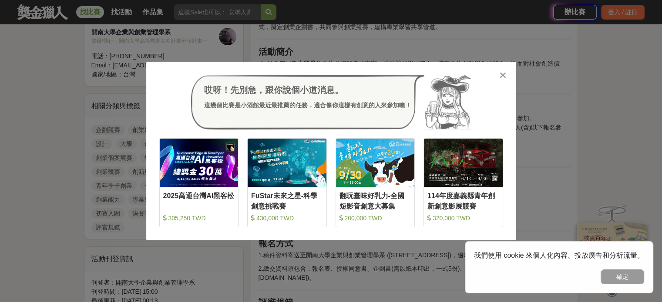
click at [499, 73] on icon at bounding box center [502, 75] width 7 height 9
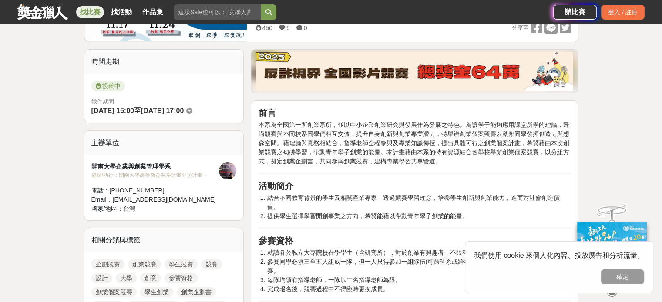
scroll to position [0, 0]
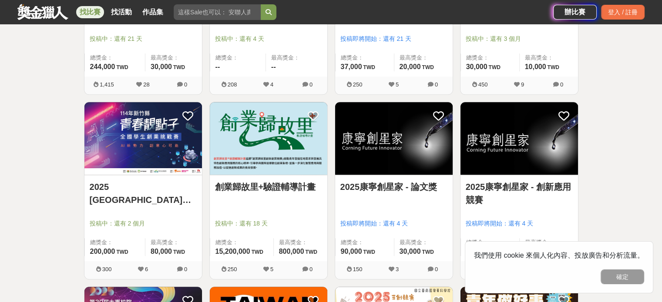
scroll to position [644, 0]
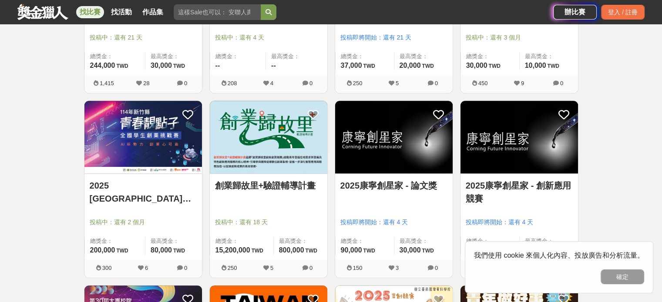
click at [287, 182] on link "創業歸故里+驗證輔導計畫" at bounding box center [268, 185] width 107 height 13
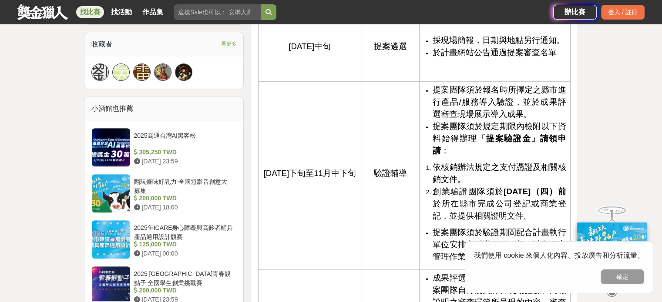
scroll to position [675, 0]
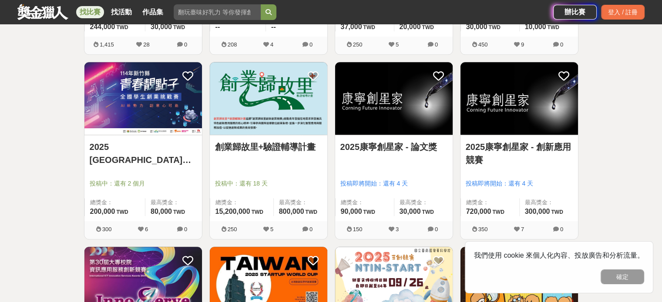
scroll to position [652, 0]
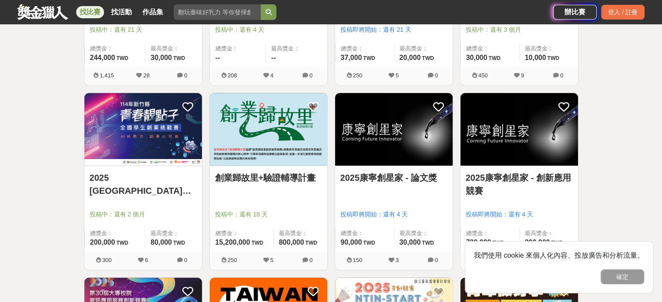
click at [160, 136] on img at bounding box center [142, 129] width 117 height 73
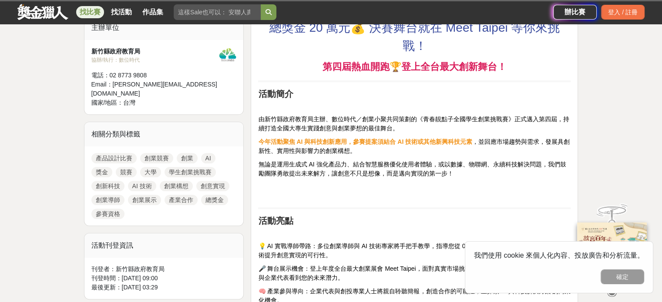
scroll to position [308, 0]
click at [290, 126] on span "由新竹縣政府教育局主辦、數位時代／創業小聚共同策劃的《青春靚點子全國學生創業挑戰賽》正式邁入第四屆，持續打造全國大專生實踐創意與創業夢想的最佳舞台。" at bounding box center [413, 123] width 311 height 16
click at [361, 141] on strong "今年活動聚焦 AI 與科技創新應用，參賽提案須結合 AI 技術或其他新興科技元素" at bounding box center [365, 141] width 214 height 7
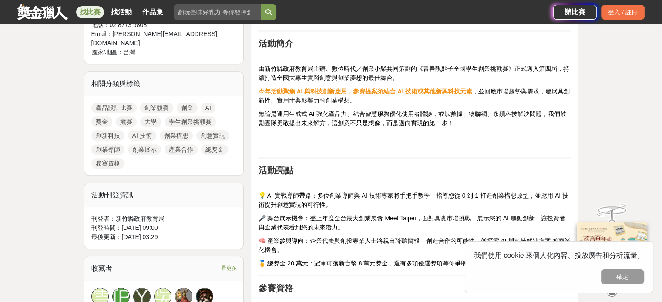
click at [330, 192] on span "💡 AI 實戰導師帶路：多位創業導師與 AI 技術專家將手把手教學，指導您從 0 到 1 打造創業構想原型，並應用 AI 技術提升創意實現的可行性。" at bounding box center [413, 200] width 310 height 16
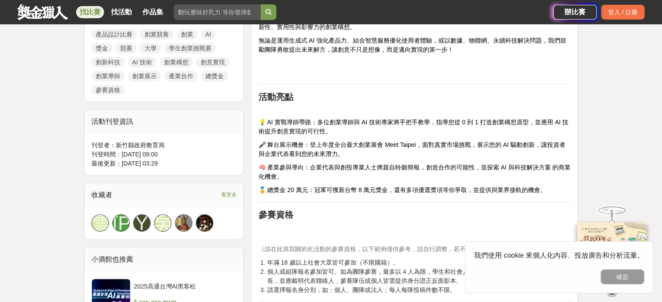
scroll to position [433, 0]
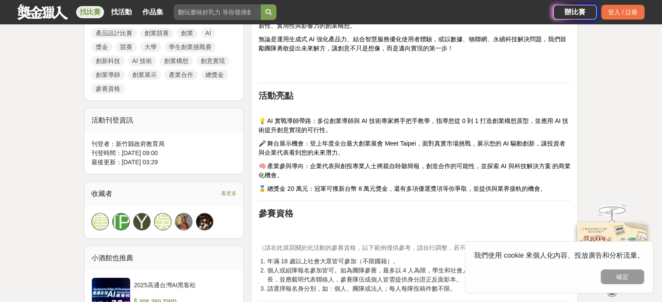
click at [339, 146] on span "🎤 舞台展示機會：登上年度全台最大創業展會 Meet Taipei，面對真實市場挑戰，展示您的 AI 驅動創新，讓投資者與企業代表看到您的未來潛力。" at bounding box center [411, 148] width 307 height 16
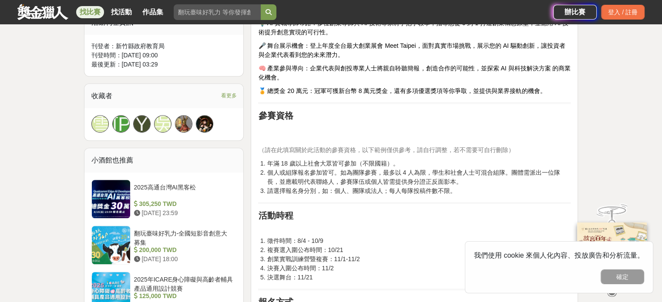
click at [314, 174] on li "個人或組隊報名參加皆可。如為團隊參賽，最多以 4 人為限，學生和社會人士可混合組隊。團體需派出一位隊長，並應載明代表聯絡人，參賽隊伍或個人皆需提供身分證正反面…" at bounding box center [419, 177] width 304 height 18
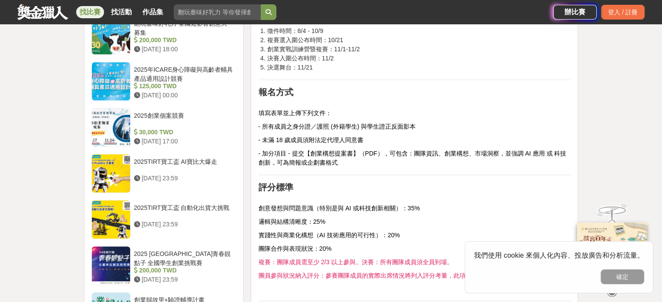
click at [326, 183] on h2 "評分標準" at bounding box center [414, 187] width 312 height 10
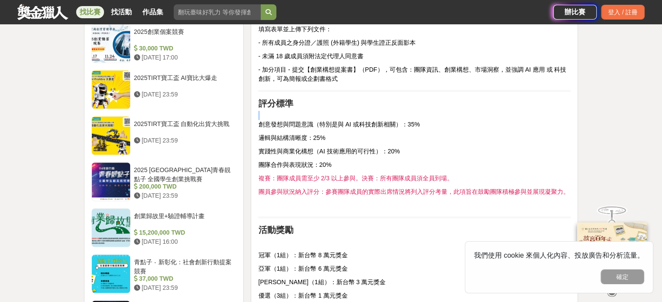
scroll to position [826, 0]
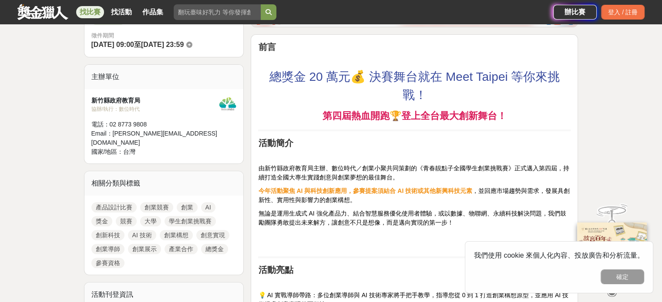
scroll to position [280, 0]
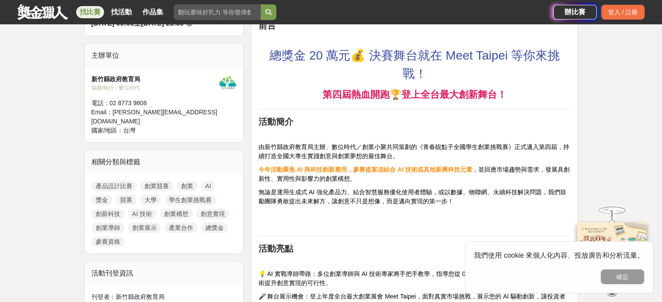
click at [314, 189] on span "無論是運用生成式 AI 強化產品力、結合智慧服務優化使用者體驗，或以數據、物聯網、永續科技解決問題，我們鼓勵團隊勇敢提出未來解方，讓創意不只是想像，而是邁向實…" at bounding box center [412, 197] width 308 height 16
click at [308, 189] on span "無論是運用生成式 AI 強化產品力、結合智慧服務優化使用者體驗，或以數據、物聯網、永續科技解決問題，我們鼓勵團隊勇敢提出未來解方，讓創意不只是想像，而是邁向實…" at bounding box center [412, 197] width 308 height 16
click at [362, 198] on span "無論是運用生成式 AI 強化產品力、結合智慧服務優化使用者體驗，或以數據、物聯網、永續科技解決問題，我們鼓勵團隊勇敢提出未來解方，讓創意不只是想像，而是邁向實…" at bounding box center [412, 197] width 308 height 16
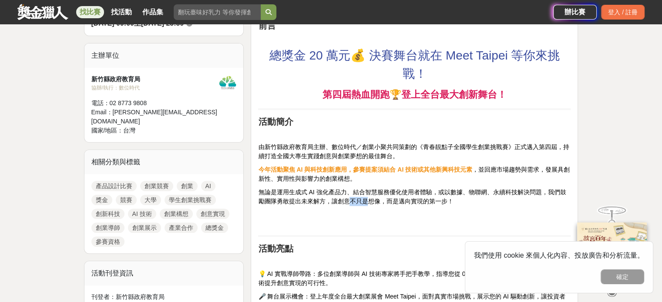
click at [362, 198] on span "無論是運用生成式 AI 強化產品力、結合智慧服務優化使用者體驗，或以數據、物聯網、永續科技解決問題，我們鼓勵團隊勇敢提出未來解方，讓創意不只是想像，而是邁向實…" at bounding box center [412, 197] width 308 height 16
click at [417, 192] on span "無論是運用生成式 AI 強化產品力、結合智慧服務優化使用者體驗，或以數據、物聯網、永續科技解決問題，我們鼓勵團隊勇敢提出未來解方，讓創意不只是想像，而是邁向實…" at bounding box center [412, 197] width 308 height 16
click at [462, 192] on span "無論是運用生成式 AI 強化產品力、結合智慧服務優化使用者體驗，或以數據、物聯網、永續科技解決問題，我們鼓勵團隊勇敢提出未來解方，讓創意不只是想像，而是邁向實…" at bounding box center [412, 197] width 308 height 16
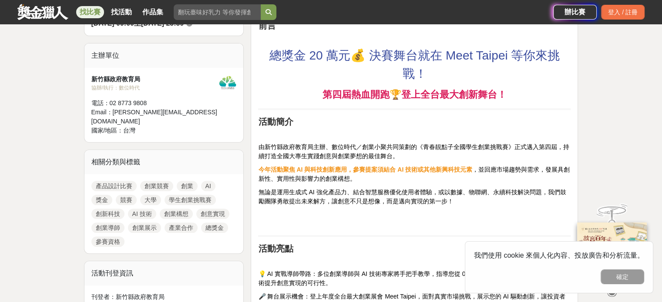
click at [505, 191] on span "無論是運用生成式 AI 強化產品力、結合智慧服務優化使用者體驗，或以數據、物聯網、永續科技解決問題，我們鼓勵團隊勇敢提出未來解方，讓創意不只是想像，而是邁向實…" at bounding box center [412, 197] width 308 height 16
click at [357, 197] on span "無論是運用生成式 AI 強化產品力、結合智慧服務優化使用者體驗，或以數據、物聯網、永續科技解決問題，我們鼓勵團隊勇敢提出未來解方，讓創意不只是想像，而是邁向實…" at bounding box center [412, 197] width 308 height 16
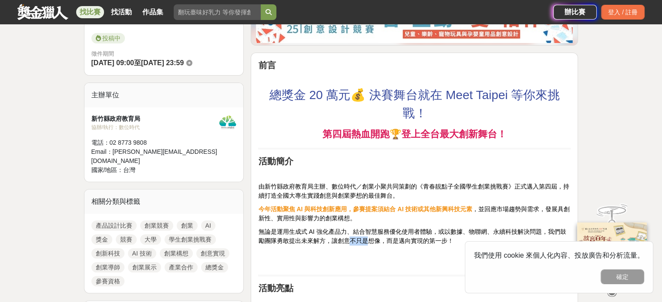
scroll to position [240, 0]
click at [366, 206] on strong "今年活動聚焦 AI 與科技創新應用，參賽提案須結合 AI 技術或其他新興科技元素" at bounding box center [365, 209] width 214 height 7
click at [431, 212] on strong "今年活動聚焦 AI 與科技創新應用，參賽提案須結合 AI 技術或其他新興科技元素" at bounding box center [365, 209] width 214 height 7
drag, startPoint x: 431, startPoint y: 212, endPoint x: 510, endPoint y: 211, distance: 79.2
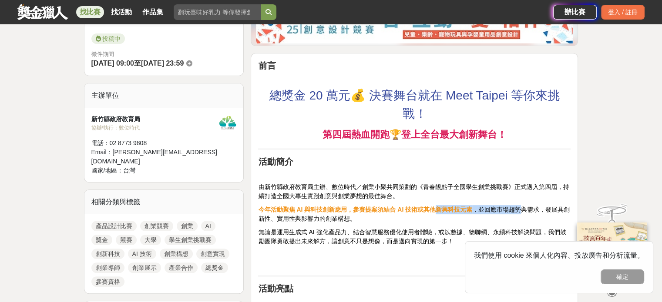
click at [510, 211] on p "今年活動聚焦 AI 與科技創新應用，參賽提案須結合 AI 技術或其他新興科技元素 ，並回應市場趨勢與需求，發展具創新性、實用性與影響力的創業構想。" at bounding box center [414, 214] width 312 height 18
click at [510, 211] on span "，並回應市場趨勢與需求，發展具創新性、實用性與影響力的創業構想。" at bounding box center [413, 214] width 311 height 16
click at [429, 184] on span "由新竹縣政府教育局主辦、數位時代／創業小聚共同策劃的《青春靚點子全國學生創業挑戰賽》正式邁入第四屆，持續打造全國大專生實踐創意與創業夢想的最佳舞台。" at bounding box center [413, 192] width 311 height 16
click at [368, 196] on span "由新竹縣政府教育局主辦、數位時代／創業小聚共同策劃的《青春靚點子全國學生創業挑戰賽》正式邁入第四屆，持續打造全國大專生實踐創意與創業夢想的最佳舞台。" at bounding box center [413, 192] width 311 height 16
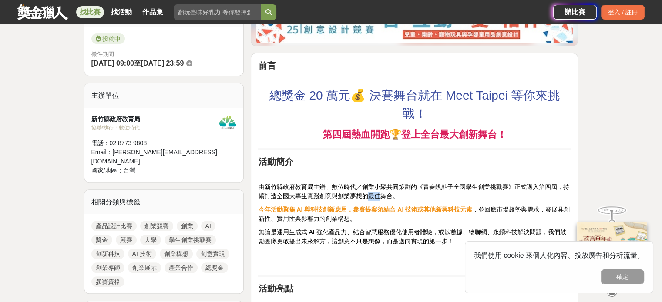
click at [368, 196] on span "由新竹縣政府教育局主辦、數位時代／創業小聚共同策劃的《青春靚點子全國學生創業挑戰賽》正式邁入第四屆，持續打造全國大專生實踐創意與創業夢想的最佳舞台。" at bounding box center [413, 192] width 311 height 16
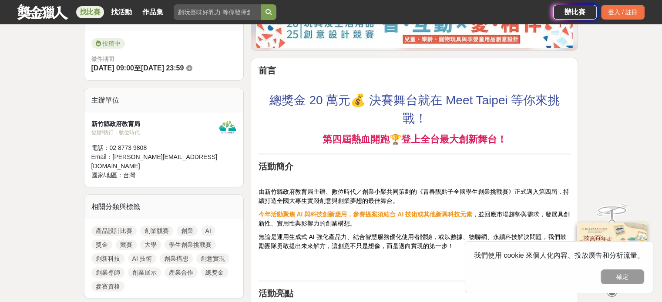
click at [381, 191] on span "由新竹縣政府教育局主辦、數位時代／創業小聚共同策劃的《青春靚點子全國學生創業挑戰賽》正式邁入第四屆，持續打造全國大專生實踐創意與創業夢想的最佳舞台。" at bounding box center [413, 196] width 311 height 16
click at [424, 194] on span "由新竹縣政府教育局主辦、數位時代／創業小聚共同策劃的《青春靚點子全國學生創業挑戰賽》正式邁入第四屆，持續打造全國大專生實踐創意與創業夢想的最佳舞台。" at bounding box center [413, 196] width 311 height 16
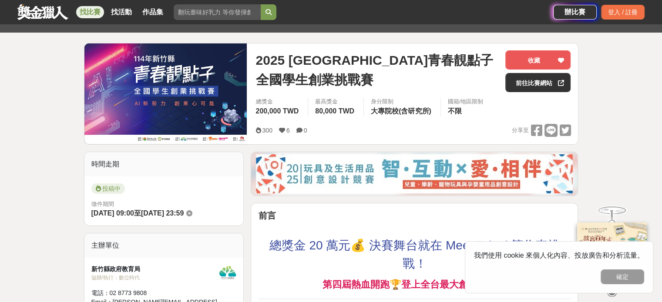
scroll to position [0, 0]
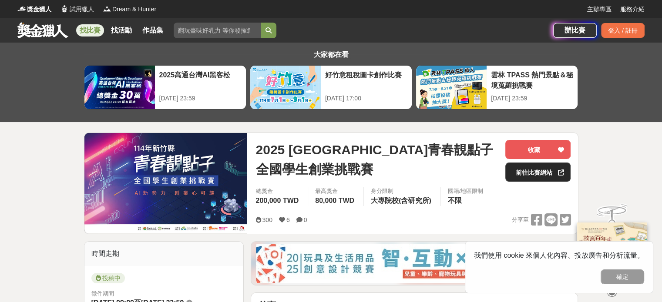
click at [509, 174] on link "前往比賽網站" at bounding box center [537, 172] width 65 height 19
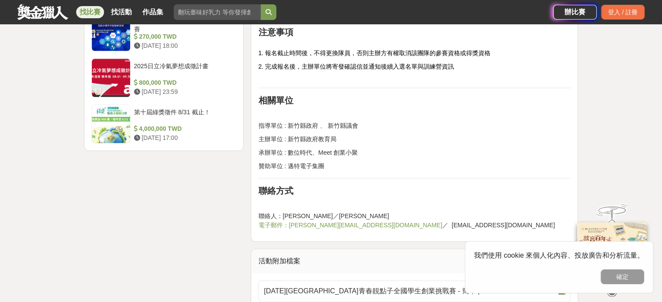
scroll to position [1112, 0]
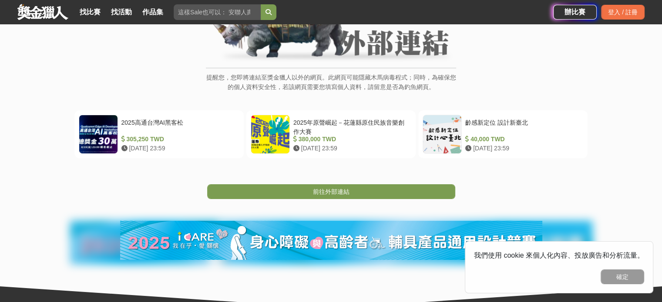
scroll to position [113, 0]
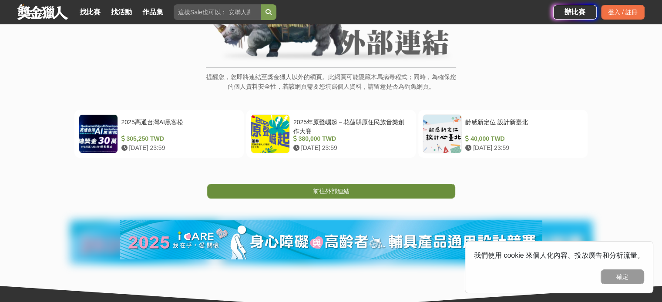
click at [331, 197] on link "前往外部連結" at bounding box center [331, 191] width 248 height 15
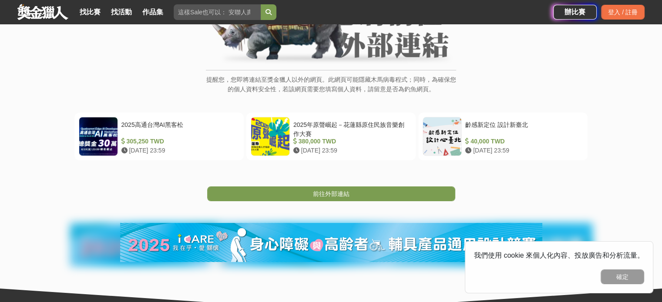
scroll to position [111, 0]
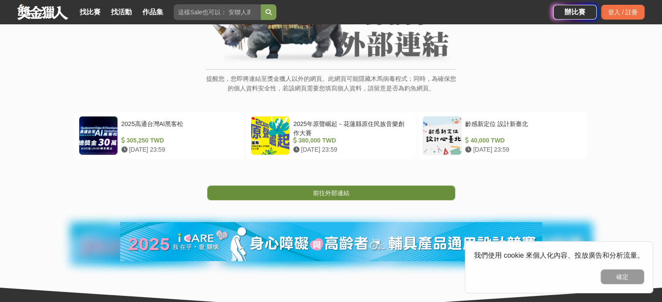
click at [372, 191] on link "前往外部連結" at bounding box center [331, 193] width 248 height 15
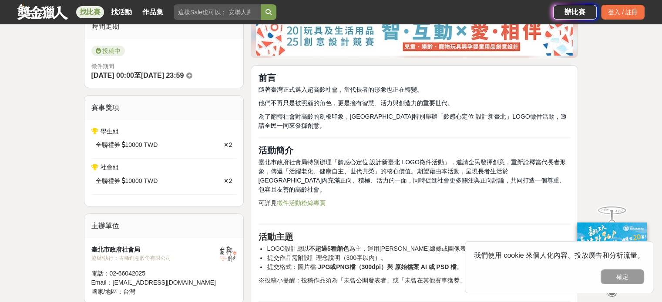
scroll to position [266, 0]
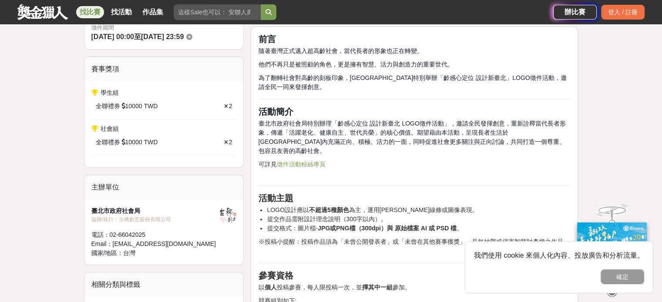
click at [329, 207] on strong "不超過5種顏色" at bounding box center [329, 210] width 40 height 7
click at [419, 121] on span "臺北市政府社會局特別辦理「齡感心定位 設計新臺北 LOGO徵件活動」，邀請全民發揮創意，重新詮釋當代長者形象，傳遞「活躍老化、健康自主、世代共榮」的核心價值。…" at bounding box center [411, 137] width 307 height 34
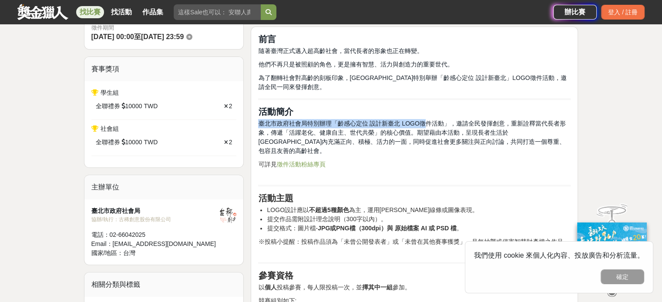
drag, startPoint x: 419, startPoint y: 121, endPoint x: 511, endPoint y: 117, distance: 92.3
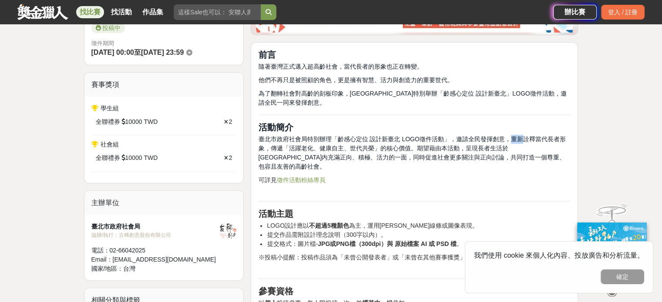
scroll to position [251, 0]
click at [434, 138] on span "臺北市政府社會局特別辦理「齡感心定位 設計新臺北 LOGO徵件活動」，邀請全民發揮創意，重新詮釋當代長者形象，傳遞「活躍老化、健康自主、世代共榮」的核心價值。…" at bounding box center [411, 153] width 307 height 34
click at [402, 147] on span "臺北市政府社會局特別辦理「齡感心定位 設計新臺北 LOGO徵件活動」，邀請全民發揮創意，重新詮釋當代長者形象，傳遞「活躍老化、健康自主、世代共榮」的核心價值。…" at bounding box center [411, 153] width 307 height 34
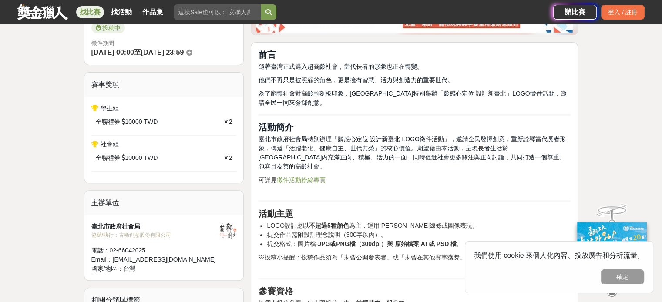
click at [467, 146] on span "臺北市政府社會局特別辦理「齡感心定位 設計新臺北 LOGO徵件活動」，邀請全民發揮創意，重新詮釋當代長者形象，傳遞「活躍老化、健康自主、世代共榮」的核心價值。…" at bounding box center [411, 153] width 307 height 34
click at [500, 143] on span "臺北市政府社會局特別辦理「齡感心定位 設計新臺北 LOGO徵件活動」，邀請全民發揮創意，重新詮釋當代長者形象，傳遞「活躍老化、健康自主、世代共榮」的核心價值。…" at bounding box center [411, 153] width 307 height 34
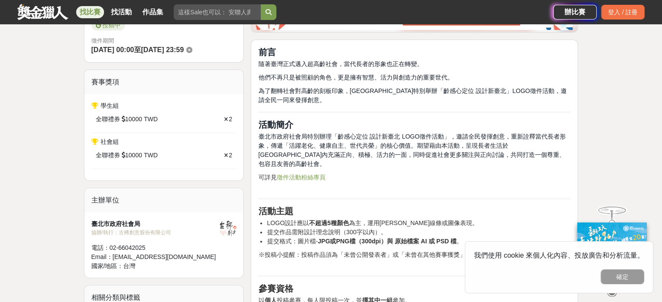
scroll to position [254, 0]
click at [442, 88] on span "為了翻轉社會對高齡的刻板印象，臺北市特別舉辦「齡感心定位 設計新臺北」LOGO徵件活動，邀請全民一同來發揮創意。" at bounding box center [412, 95] width 308 height 16
click at [433, 121] on h2 "活動簡介" at bounding box center [414, 124] width 312 height 10
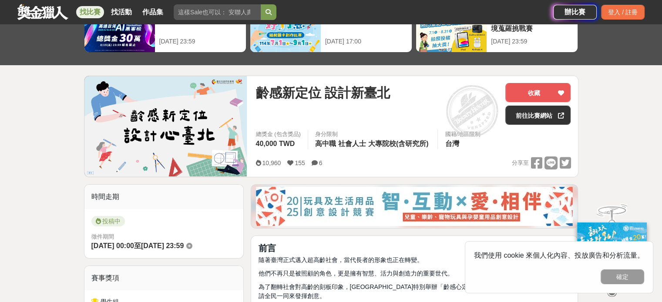
scroll to position [52, 0]
